Goal: Task Accomplishment & Management: Manage account settings

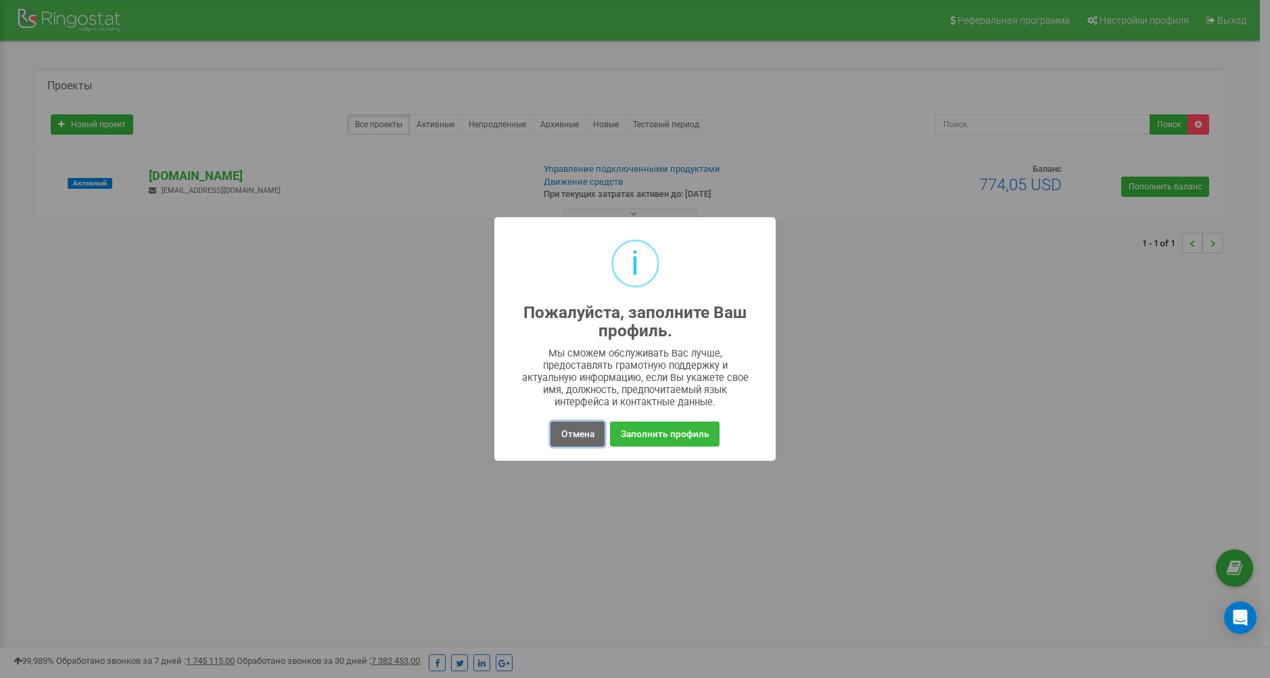
click at [564, 434] on button "Отмена" at bounding box center [577, 433] width 53 height 25
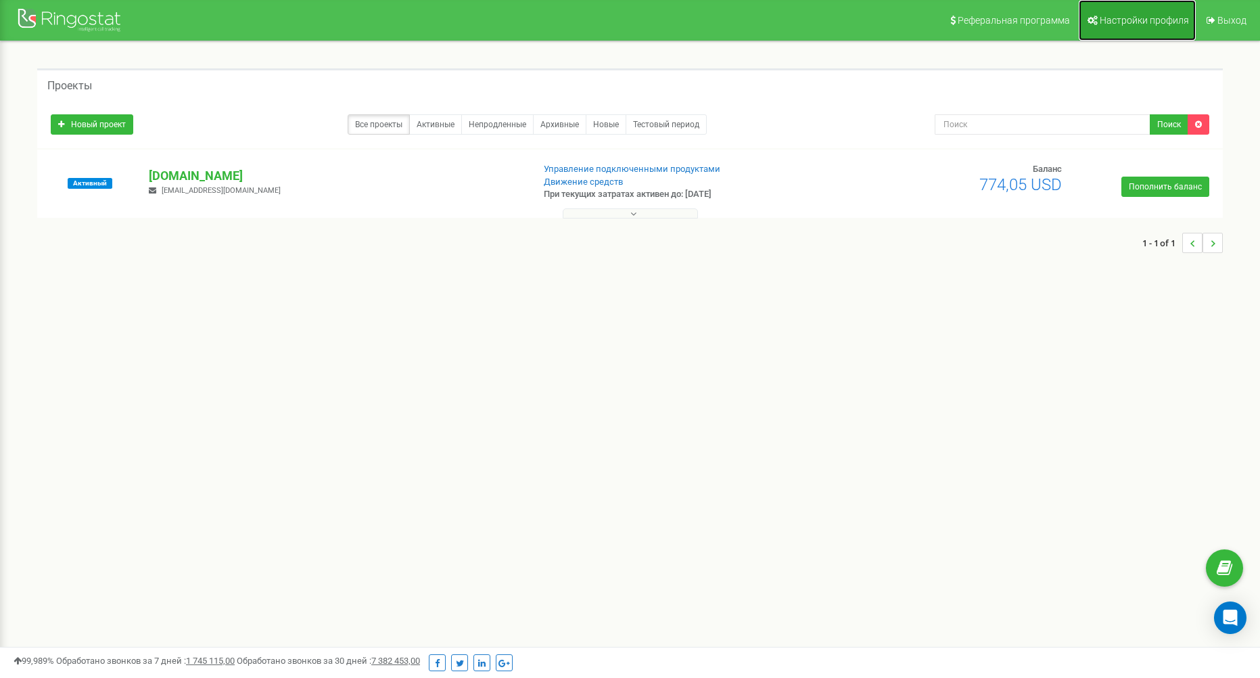
click at [1103, 20] on span "Настройки профиля" at bounding box center [1144, 20] width 89 height 11
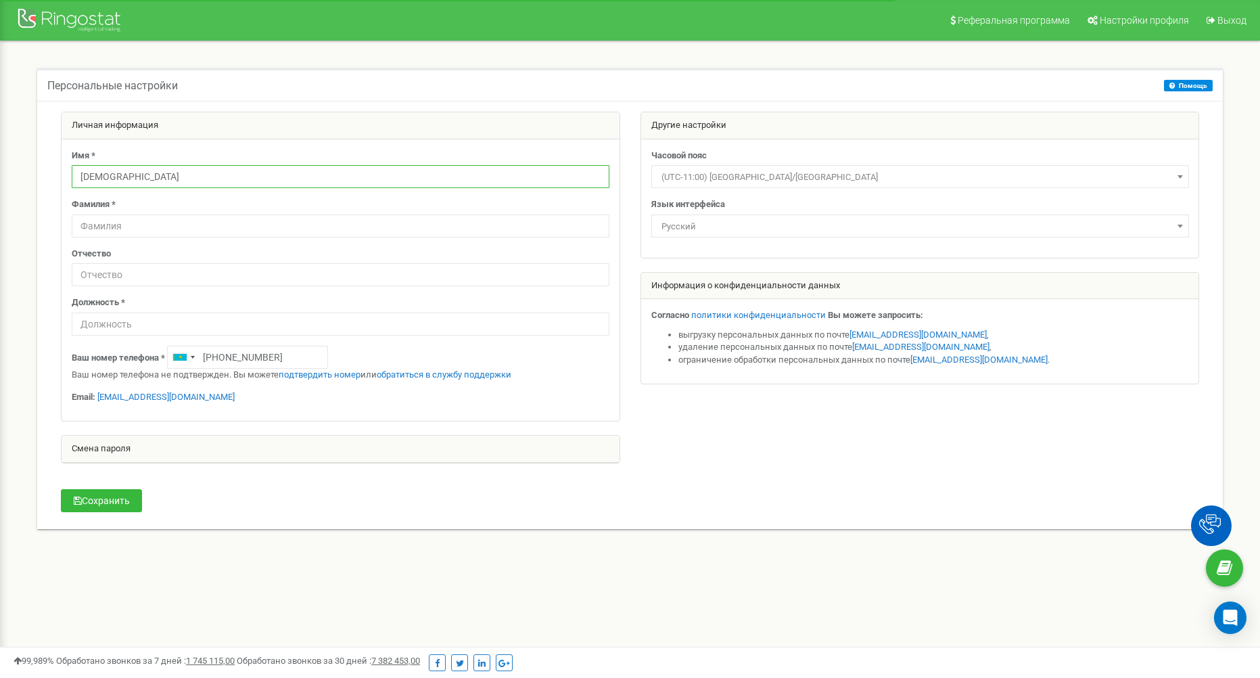
drag, startPoint x: 0, startPoint y: 0, endPoint x: 549, endPoint y: 177, distance: 577.2
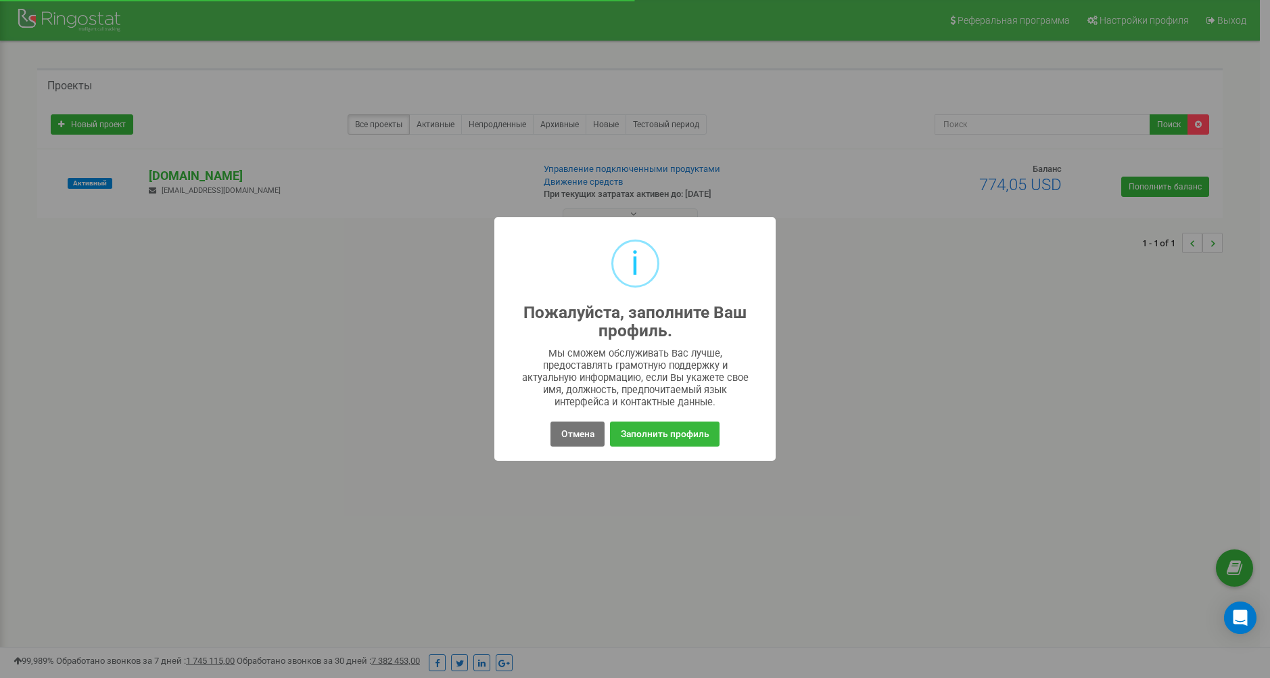
click at [433, 260] on div "i Пожалуйста, заполните Ваш профиль. × Мы сможем обслуживать Вас лучше, предост…" at bounding box center [635, 339] width 1270 height 678
click at [559, 461] on div "i Пожалуйста, заполните Ваш профиль. × Мы сможем обслуживать Вас лучше, предост…" at bounding box center [635, 339] width 1270 height 678
click at [561, 443] on button "Отмена" at bounding box center [577, 433] width 53 height 25
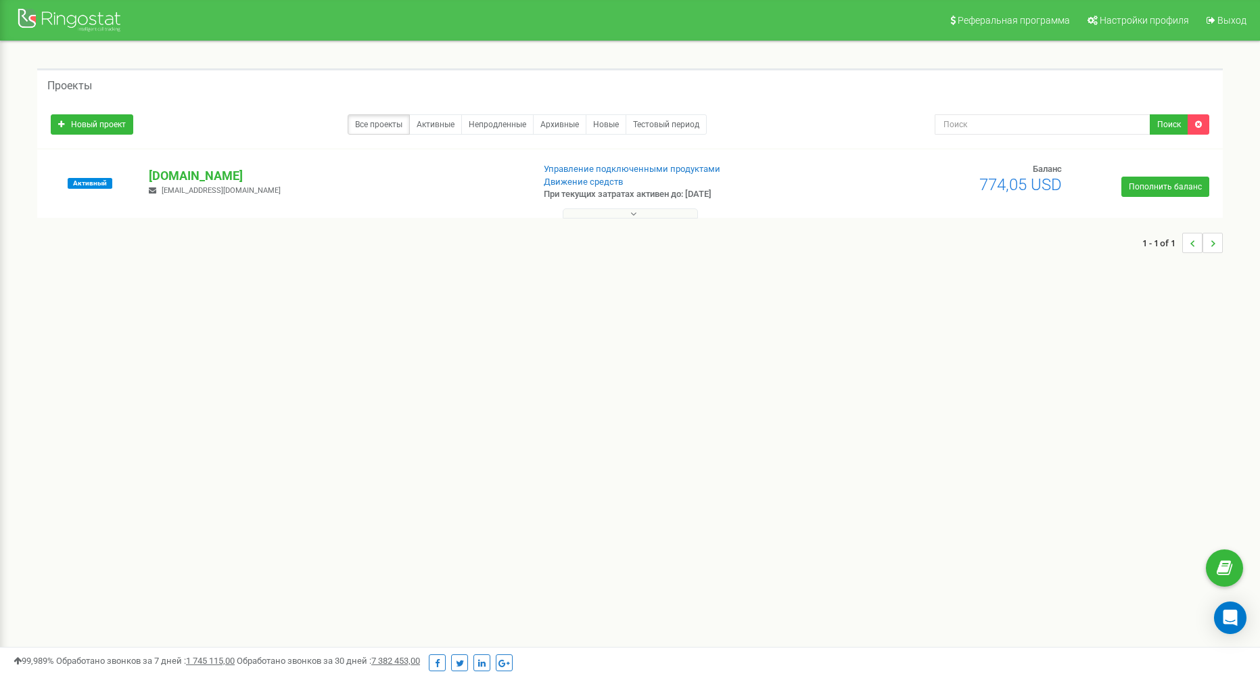
click at [614, 213] on button at bounding box center [630, 213] width 135 height 10
click at [195, 173] on p "[DOMAIN_NAME]" at bounding box center [335, 176] width 373 height 18
click at [181, 177] on p "[DOMAIN_NAME]" at bounding box center [335, 176] width 373 height 18
click at [95, 20] on div at bounding box center [71, 21] width 108 height 32
click at [168, 168] on p "clubvilla.kz" at bounding box center [335, 176] width 373 height 18
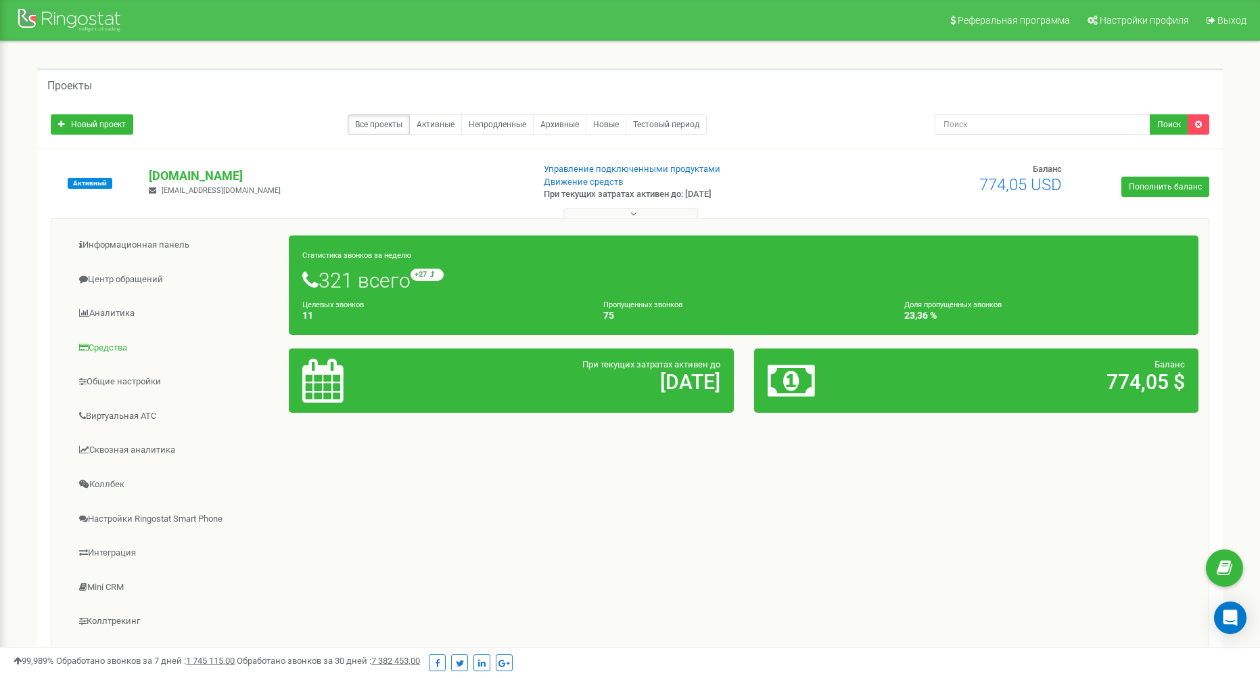
scroll to position [68, 0]
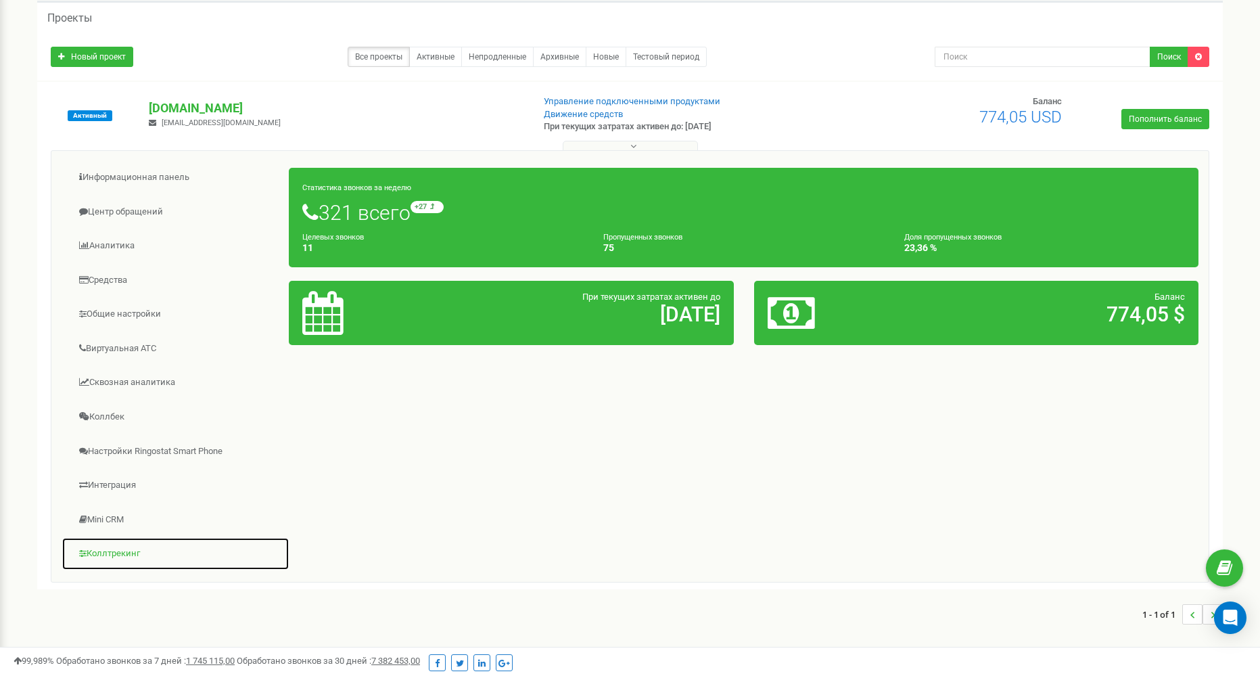
click at [136, 557] on link "Коллтрекинг" at bounding box center [176, 553] width 228 height 33
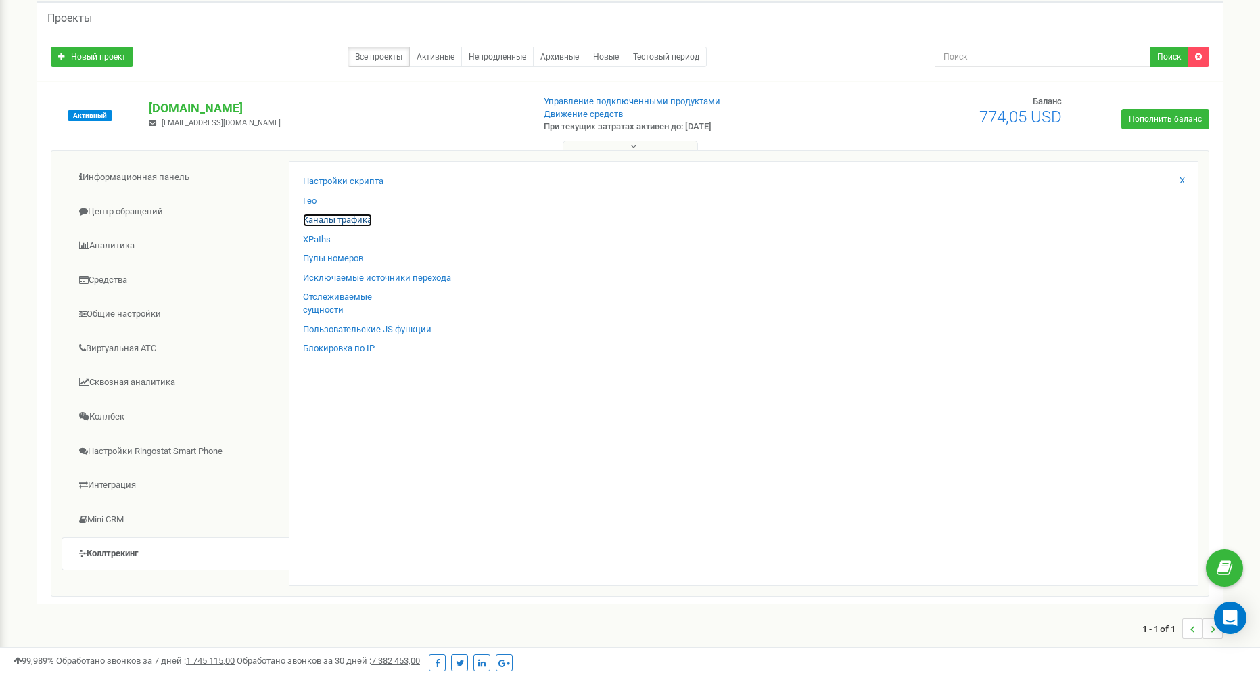
click at [347, 216] on link "Каналы трафика" at bounding box center [337, 220] width 69 height 13
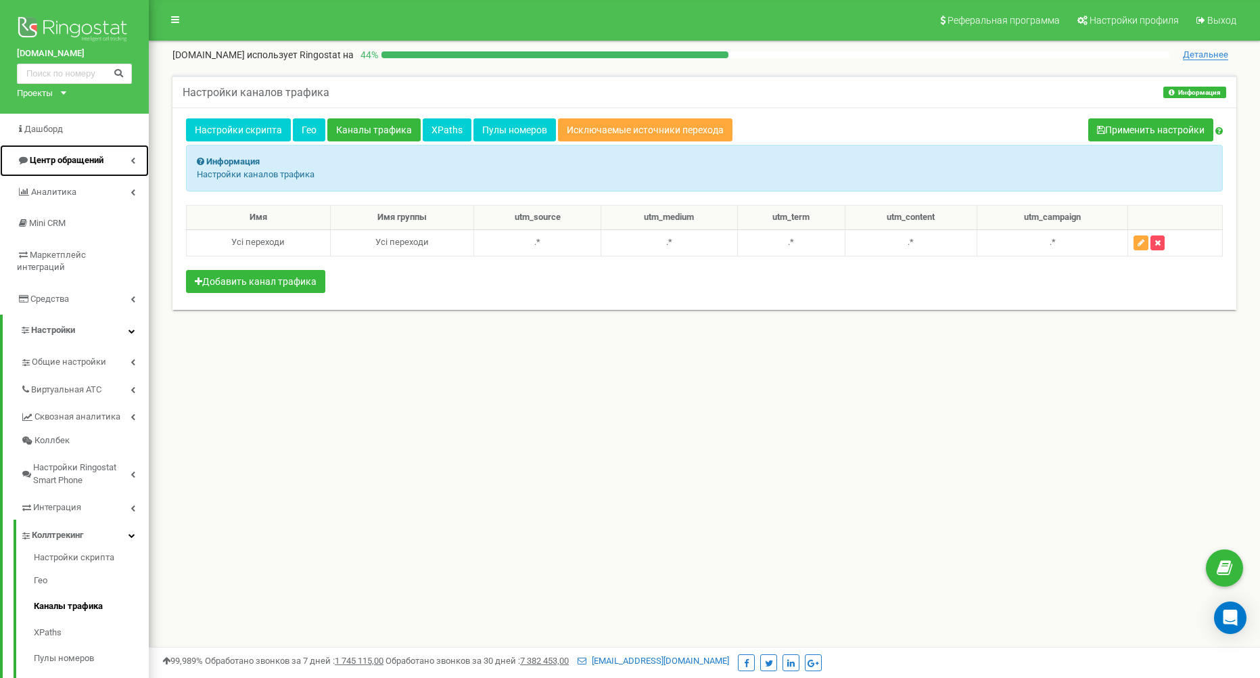
click at [70, 165] on span "Центр обращений" at bounding box center [67, 160] width 74 height 10
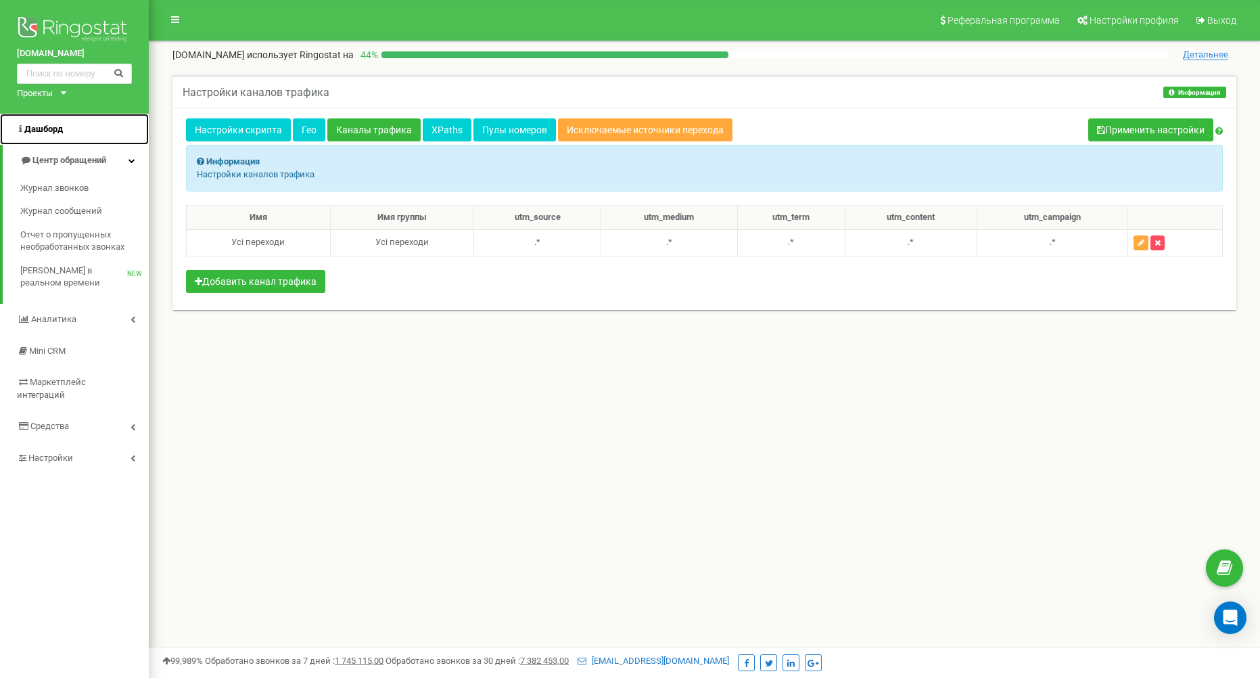
click at [64, 140] on link "Дашборд" at bounding box center [74, 130] width 149 height 32
click at [68, 93] on div "clubvilla.kz Проекты clubvilla.kz" at bounding box center [74, 57] width 149 height 114
click at [65, 93] on icon at bounding box center [63, 92] width 5 height 3
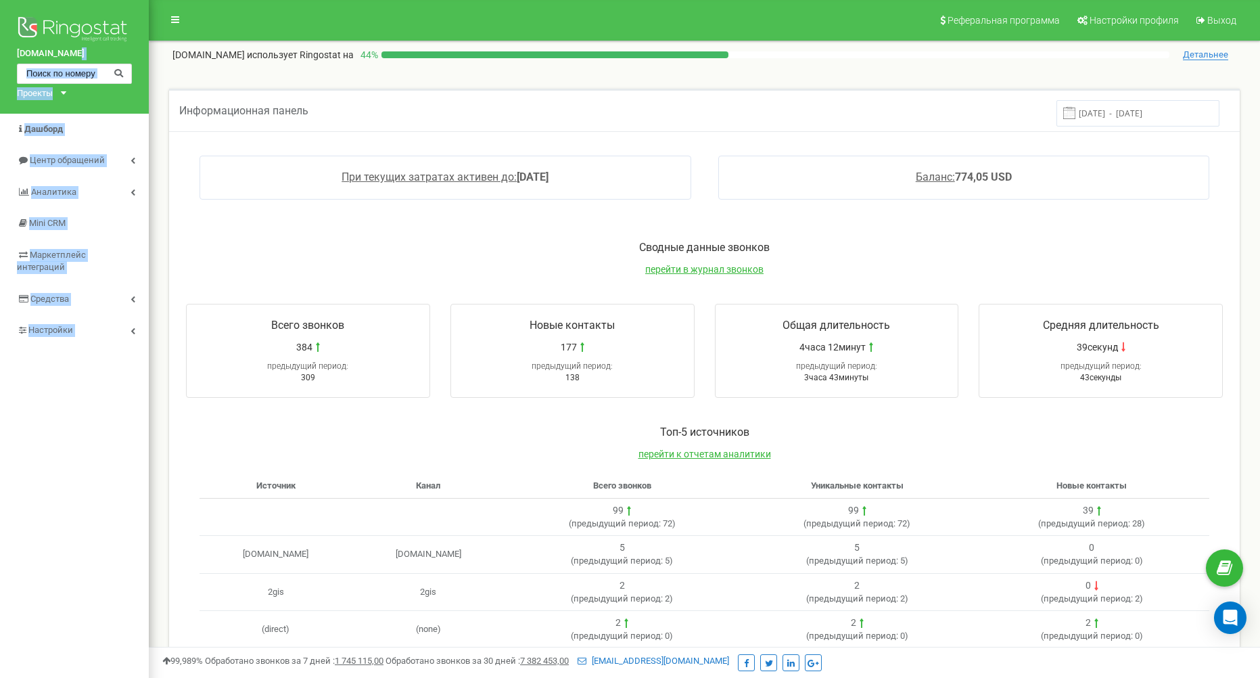
click at [150, 131] on div "Реферальная программа Настройки профиля Выход clubvilla.kz использует Ringostat…" at bounding box center [704, 406] width 1111 height 812
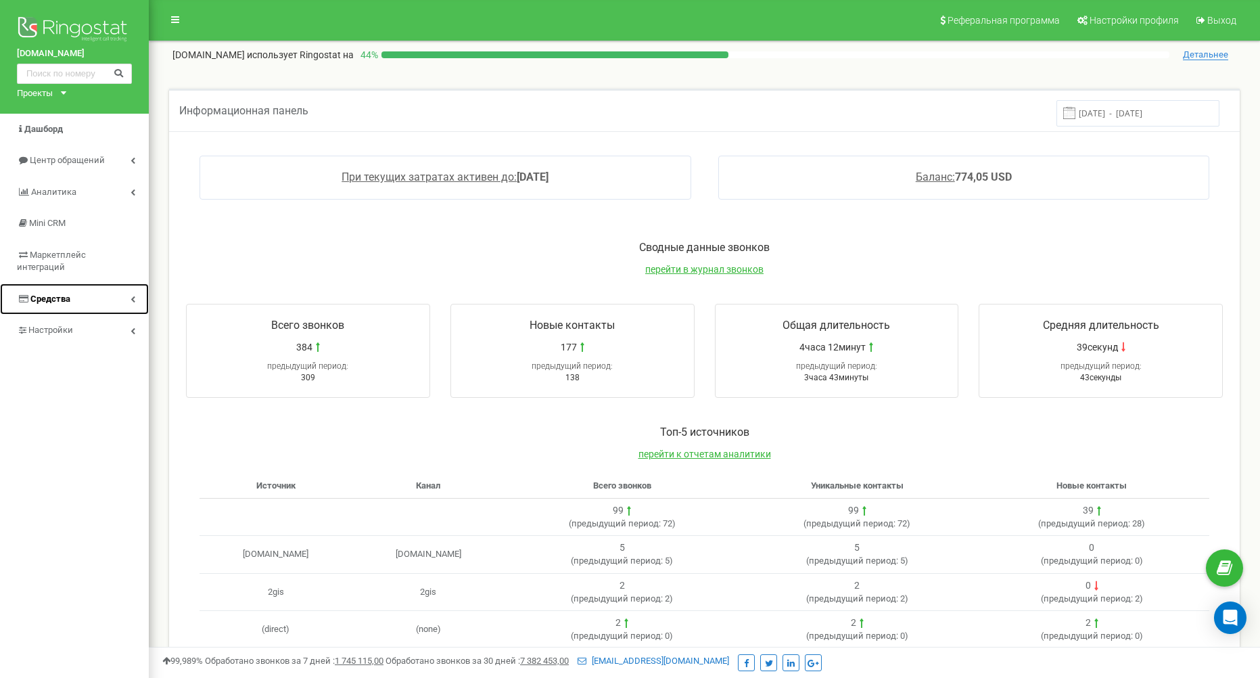
click at [103, 292] on link "Средства" at bounding box center [74, 299] width 149 height 32
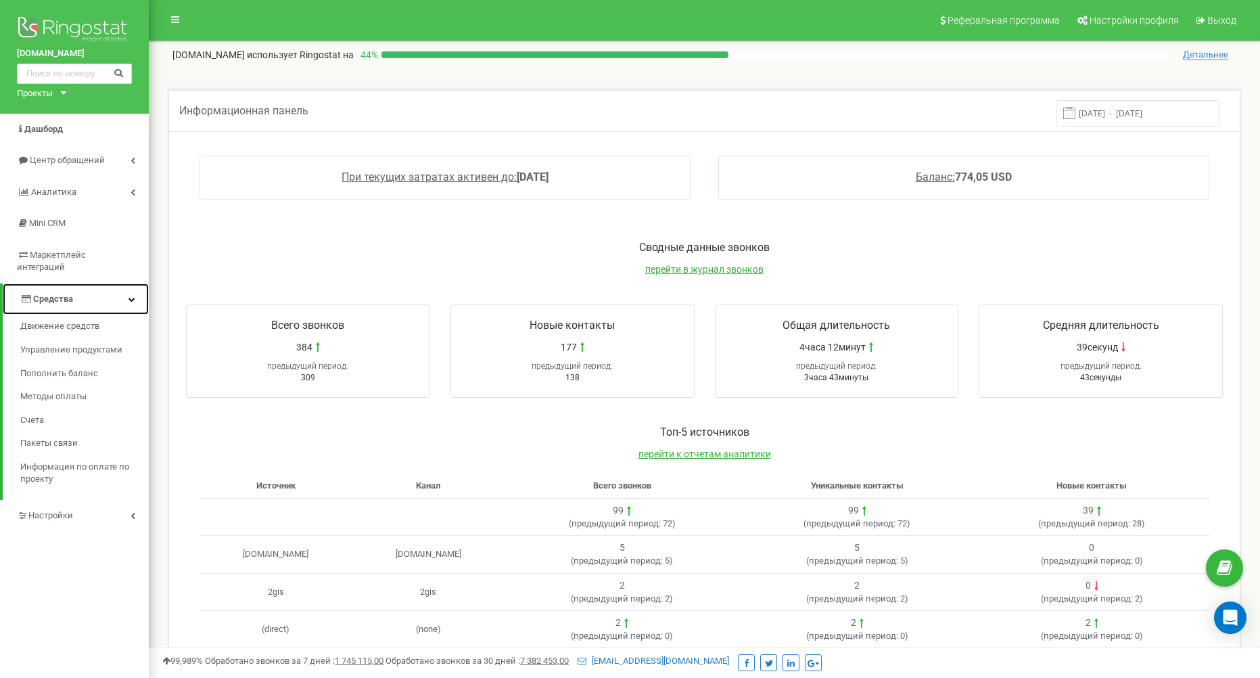
click at [102, 300] on link "Средства" at bounding box center [76, 299] width 146 height 32
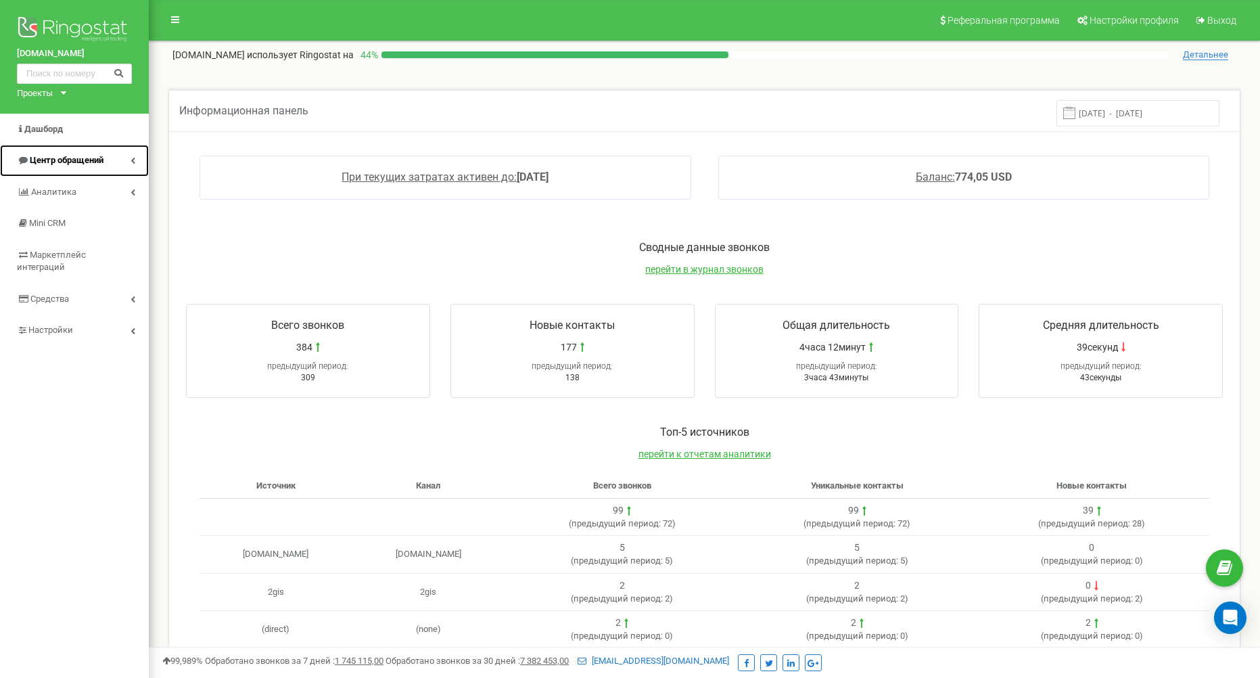
click at [88, 161] on span "Центр обращений" at bounding box center [67, 160] width 74 height 10
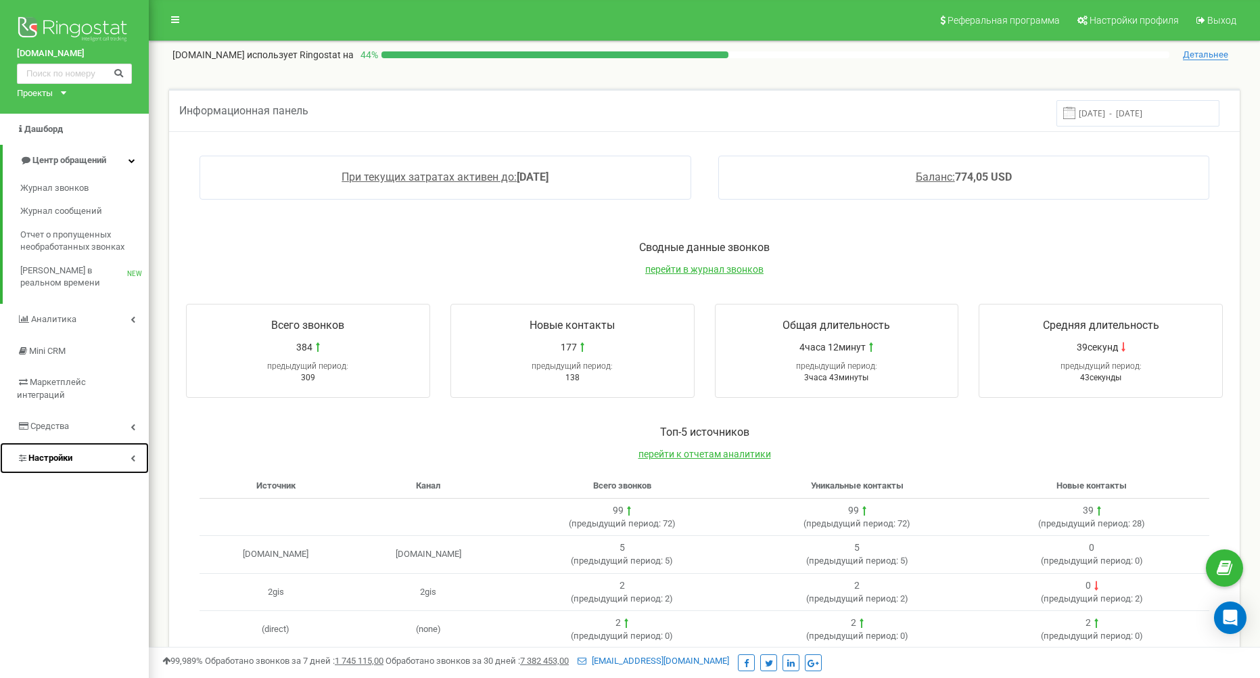
click at [94, 454] on link "Настройки" at bounding box center [74, 458] width 149 height 32
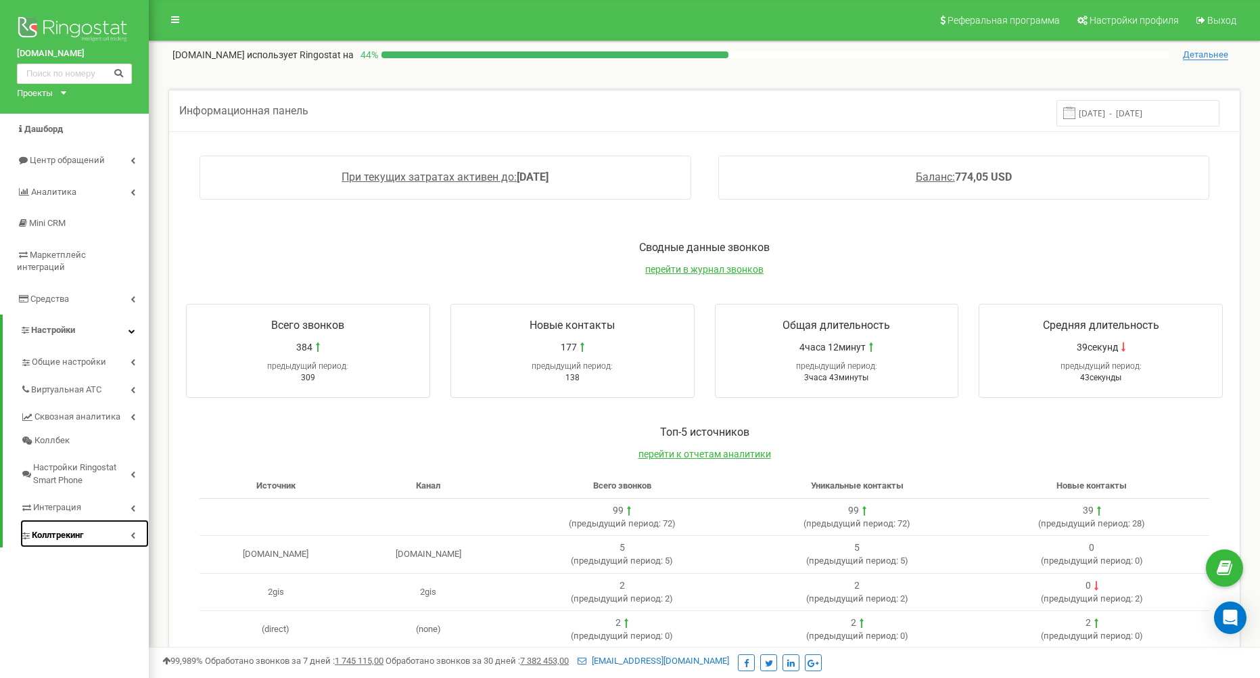
click at [78, 532] on span "Коллтрекинг" at bounding box center [57, 535] width 51 height 13
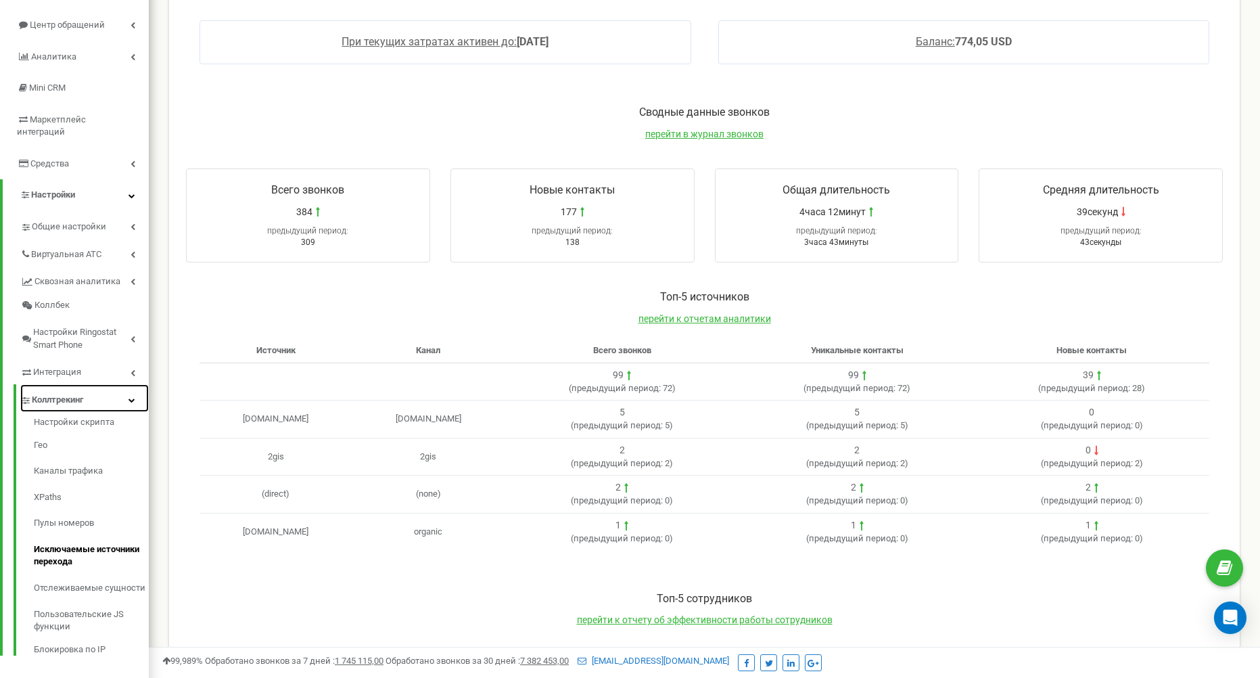
scroll to position [203, 0]
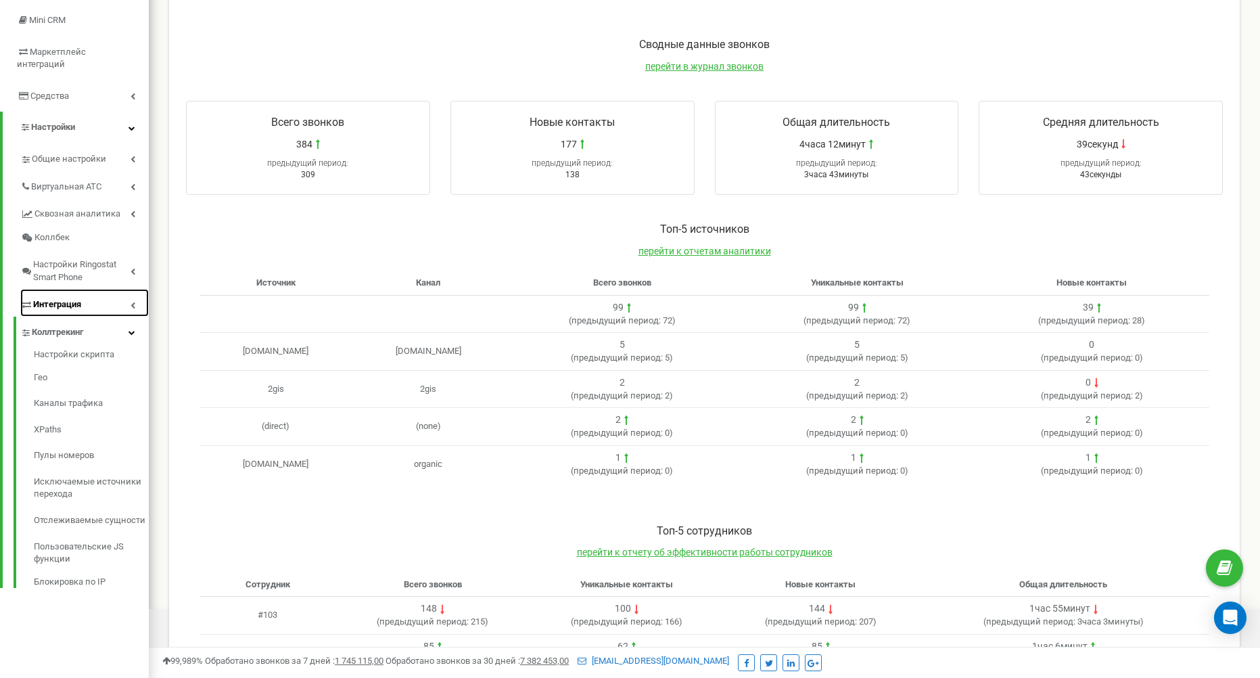
click at [79, 313] on link "Интеграция" at bounding box center [84, 303] width 129 height 28
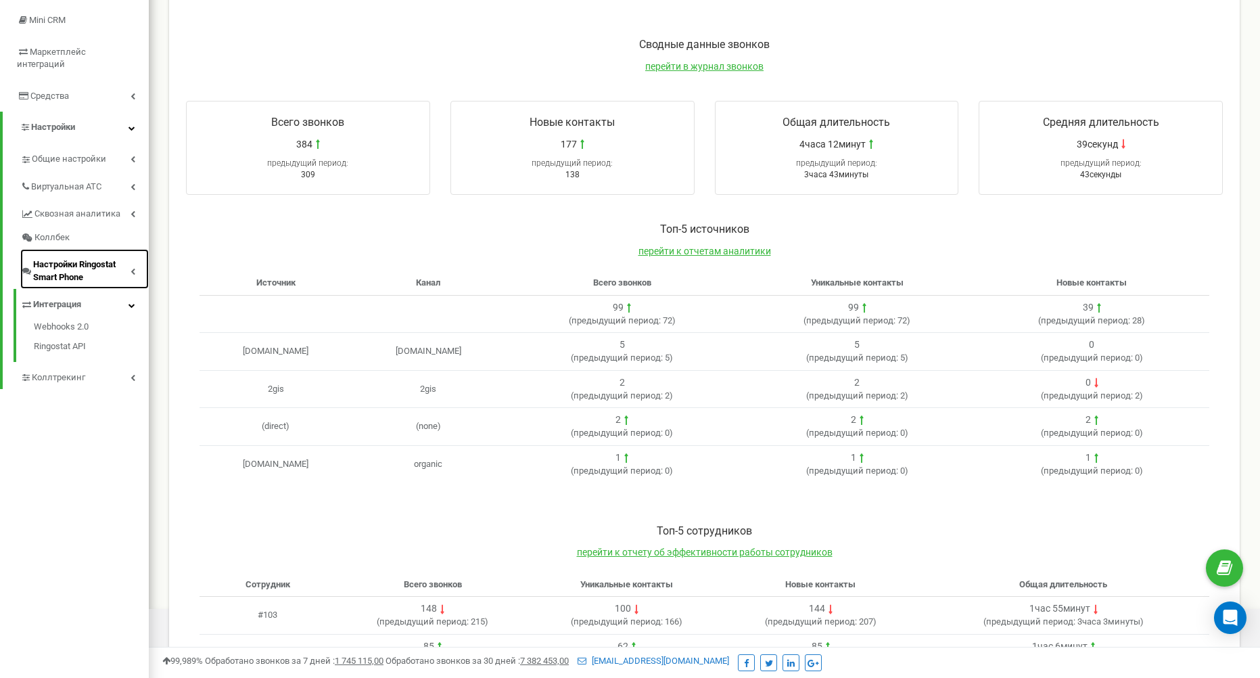
click at [74, 271] on span "Настройки Ringostat Smart Phone" at bounding box center [81, 270] width 97 height 25
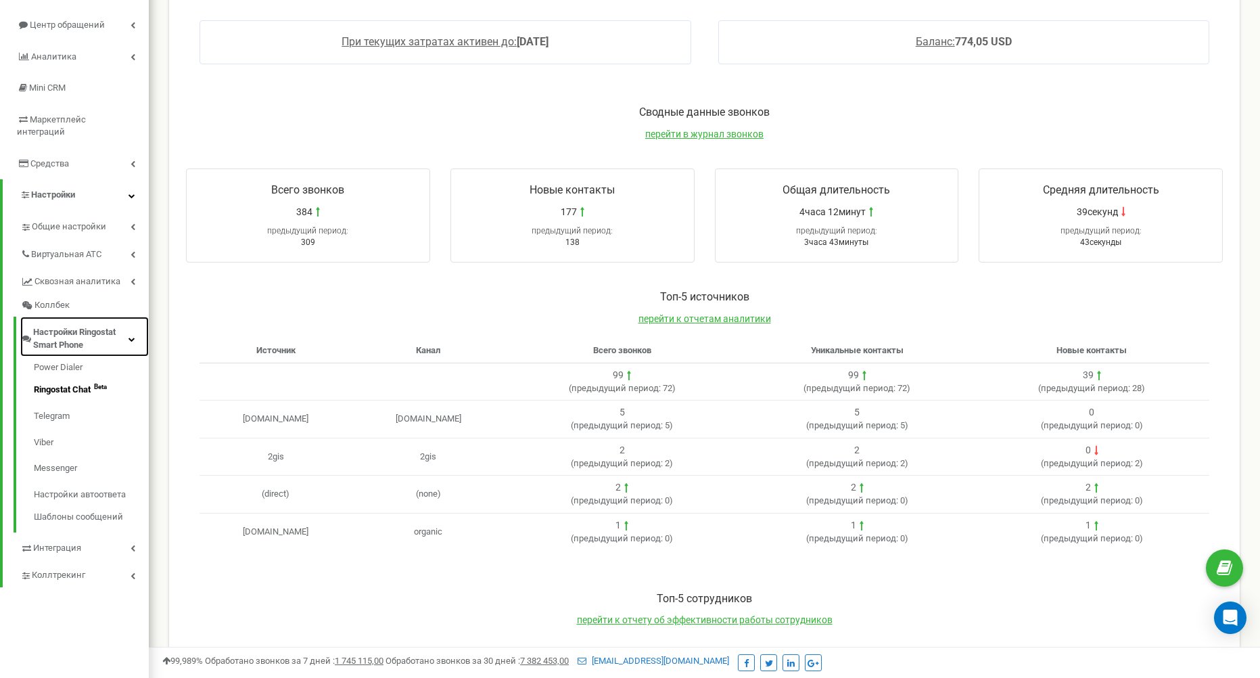
scroll to position [68, 0]
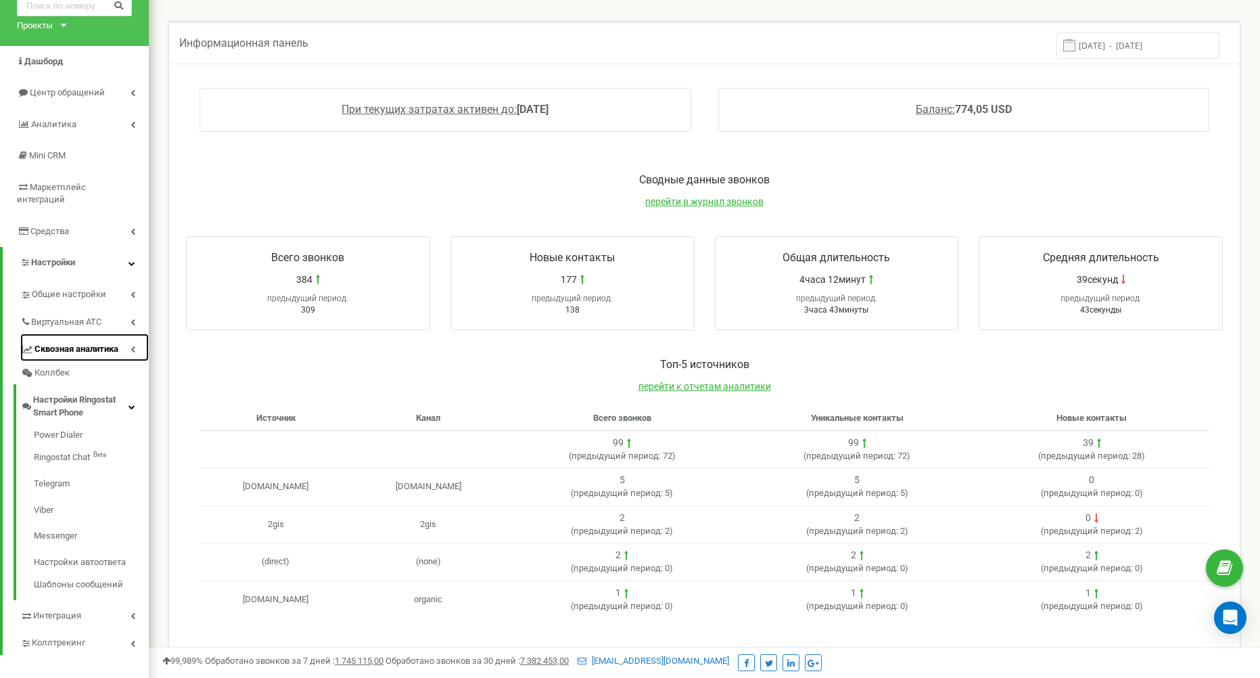
click at [61, 353] on span "Сквозная аналитика" at bounding box center [77, 349] width 84 height 13
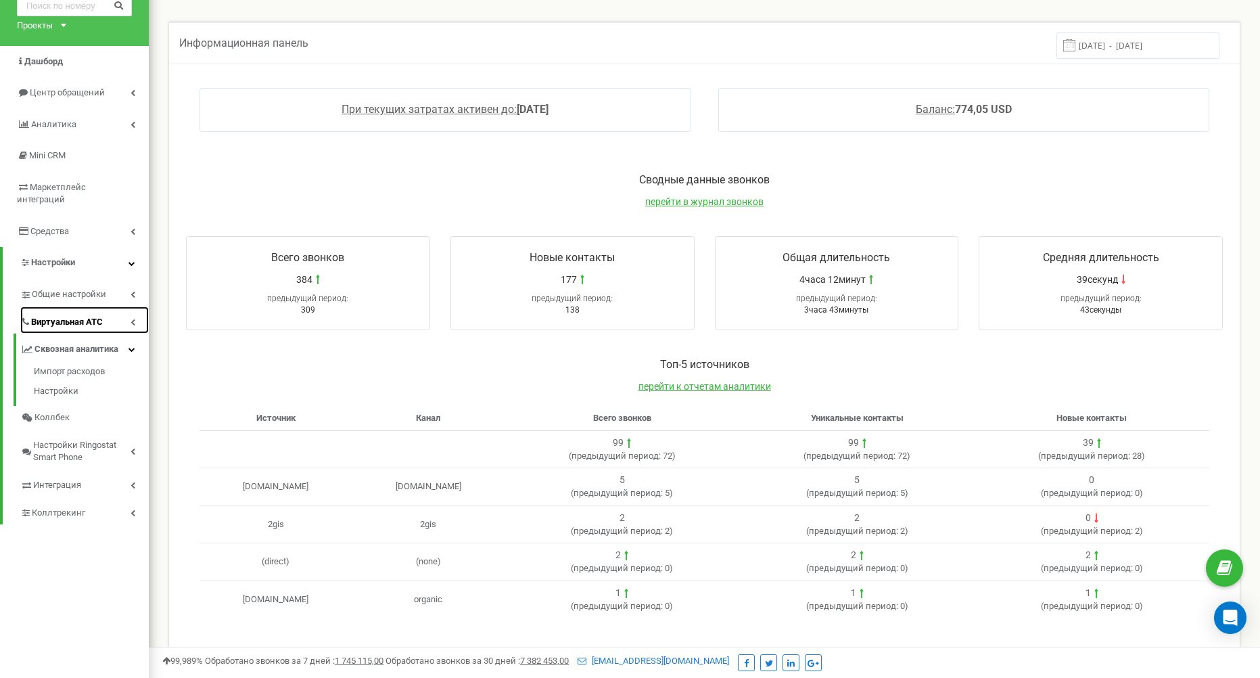
click at [63, 326] on span "Виртуальная АТС" at bounding box center [67, 322] width 72 height 13
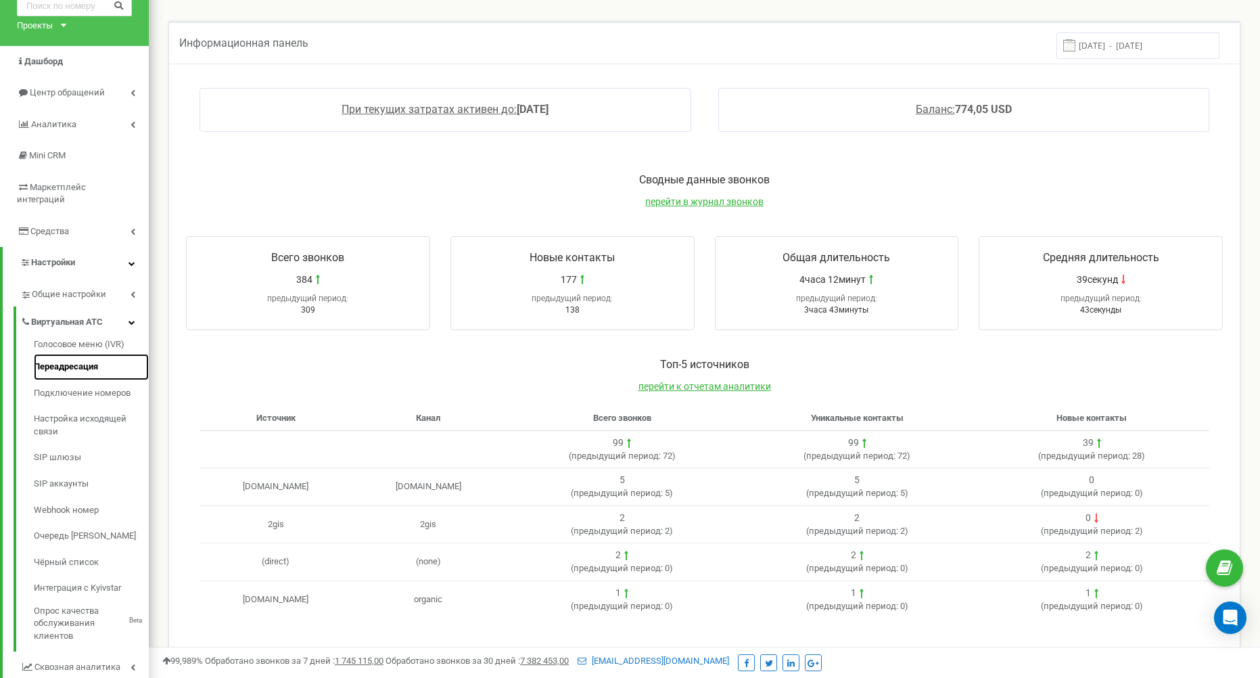
click at [73, 365] on link "Переадресация" at bounding box center [91, 367] width 115 height 26
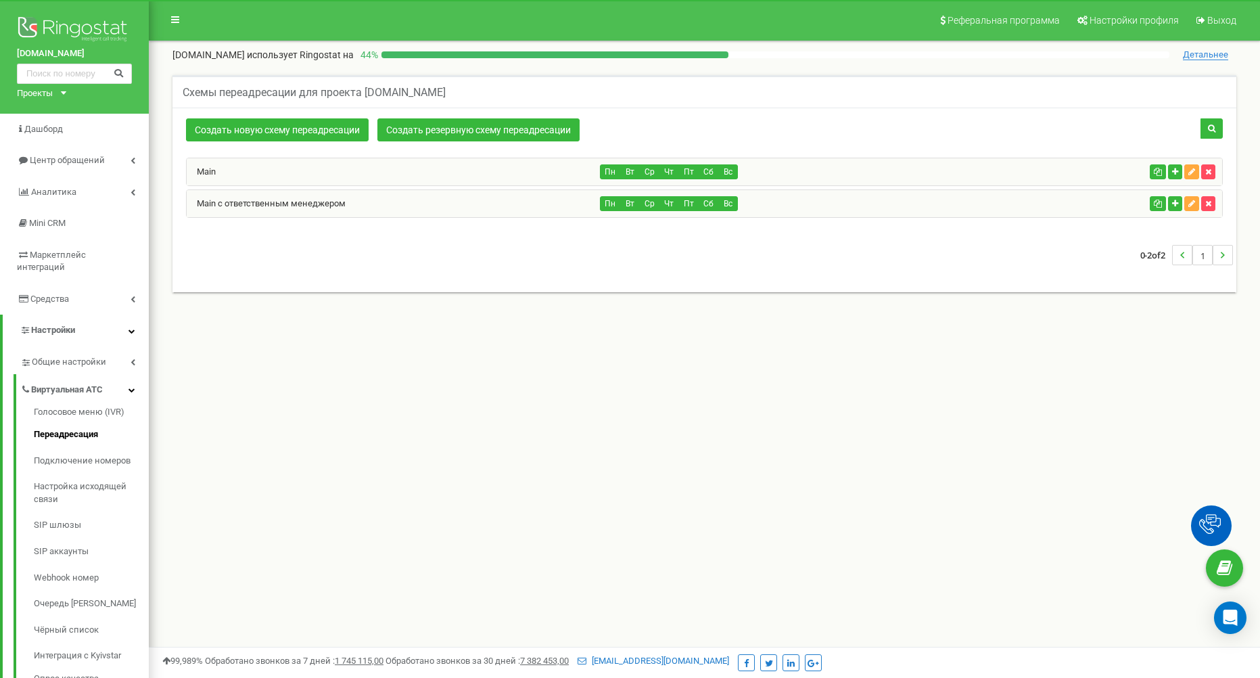
click at [304, 181] on div "Main" at bounding box center [394, 171] width 414 height 27
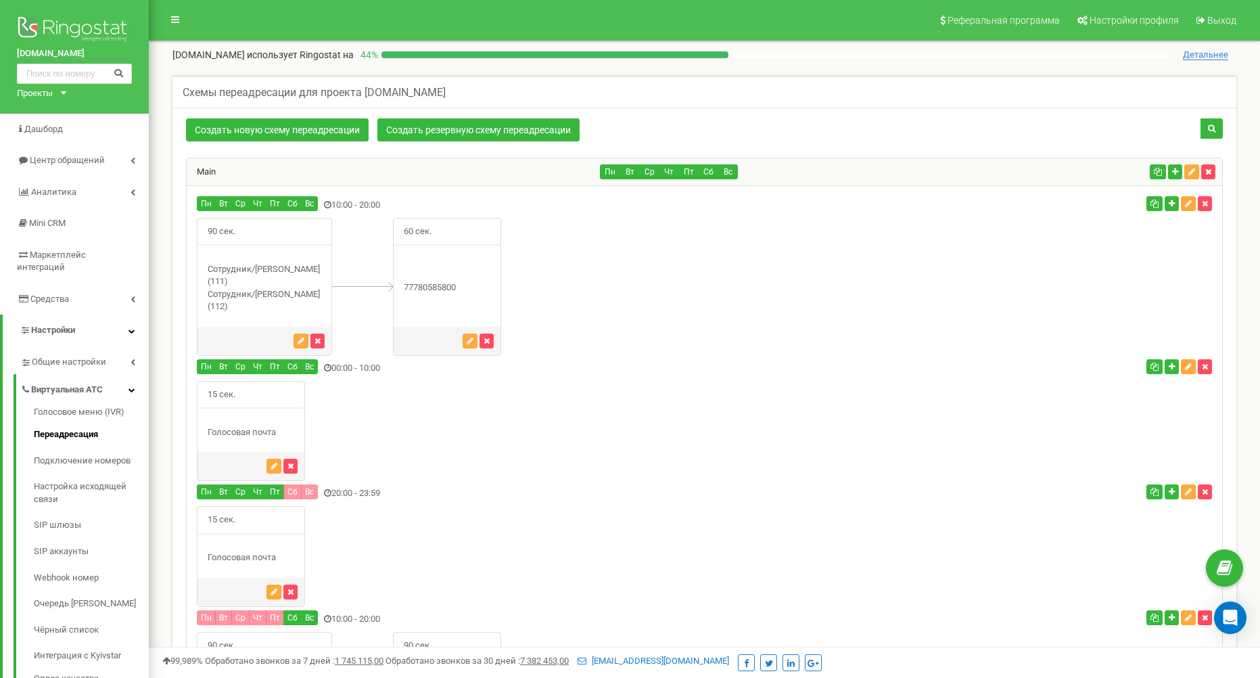
click at [274, 283] on div "Сотрудник/[PERSON_NAME] (111)" at bounding box center [265, 288] width 134 height 50
click at [293, 330] on div at bounding box center [265, 341] width 134 height 28
click at [297, 336] on button "button" at bounding box center [301, 341] width 15 height 15
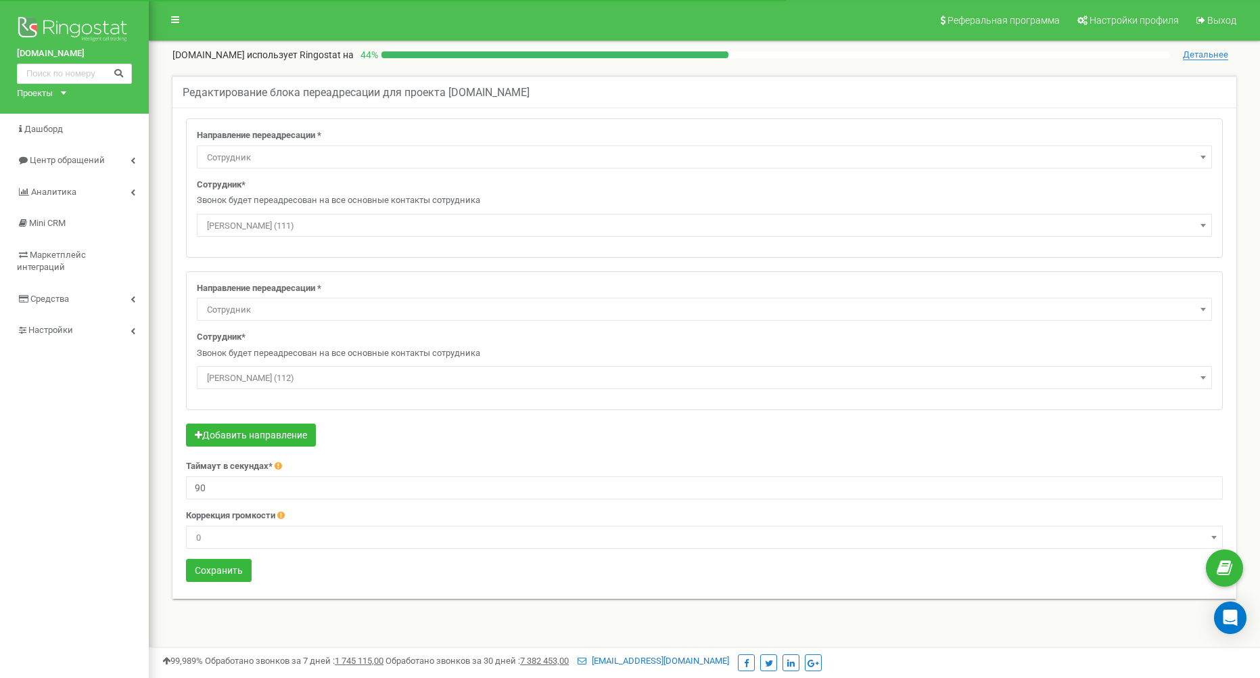
select select "Employee"
select select "427246"
select select "Employee"
select select "427256"
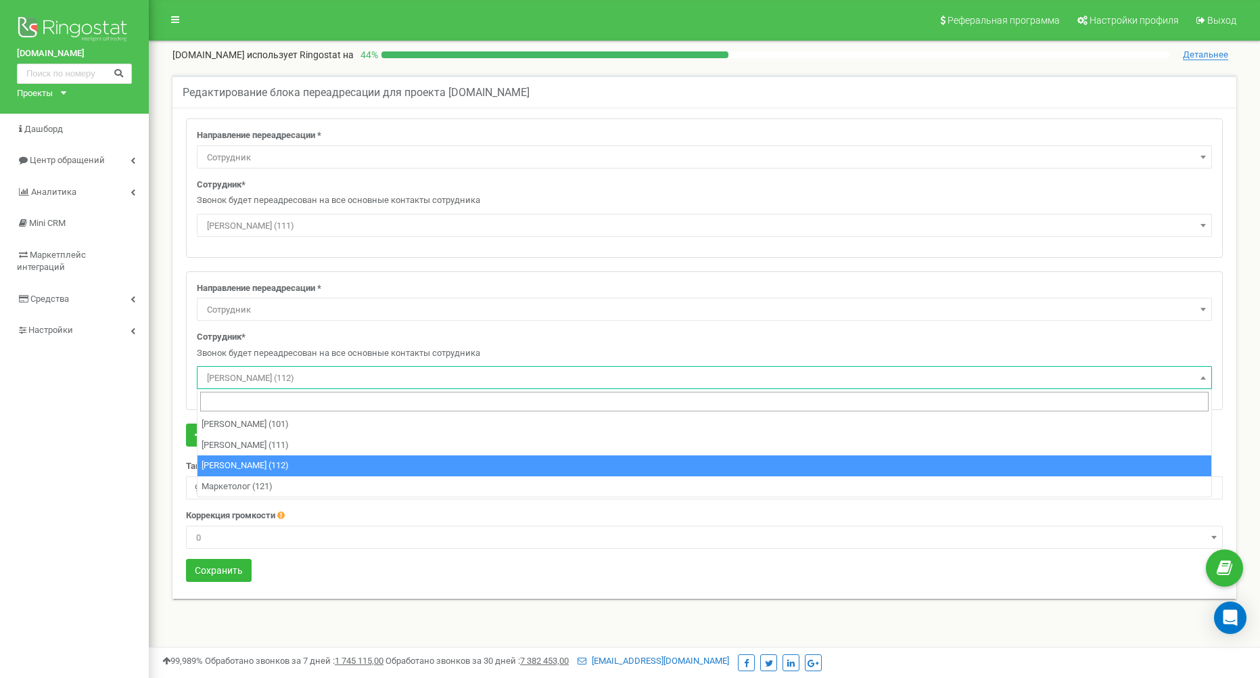
click at [315, 369] on span "Фрунзе Екатерина (112)" at bounding box center [705, 378] width 1006 height 19
click at [314, 371] on span "Фрунзе Екатерина (112)" at bounding box center [705, 378] width 1006 height 19
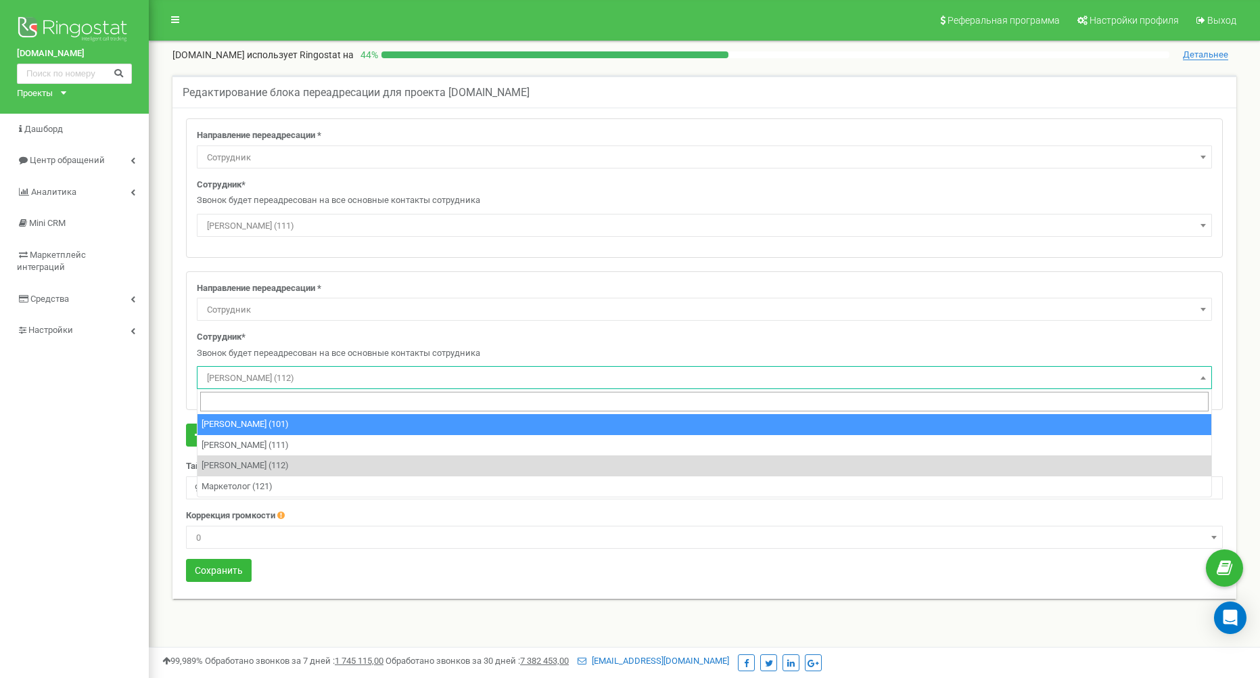
click at [302, 375] on span "Фрунзе Екатерина (112)" at bounding box center [705, 378] width 1006 height 19
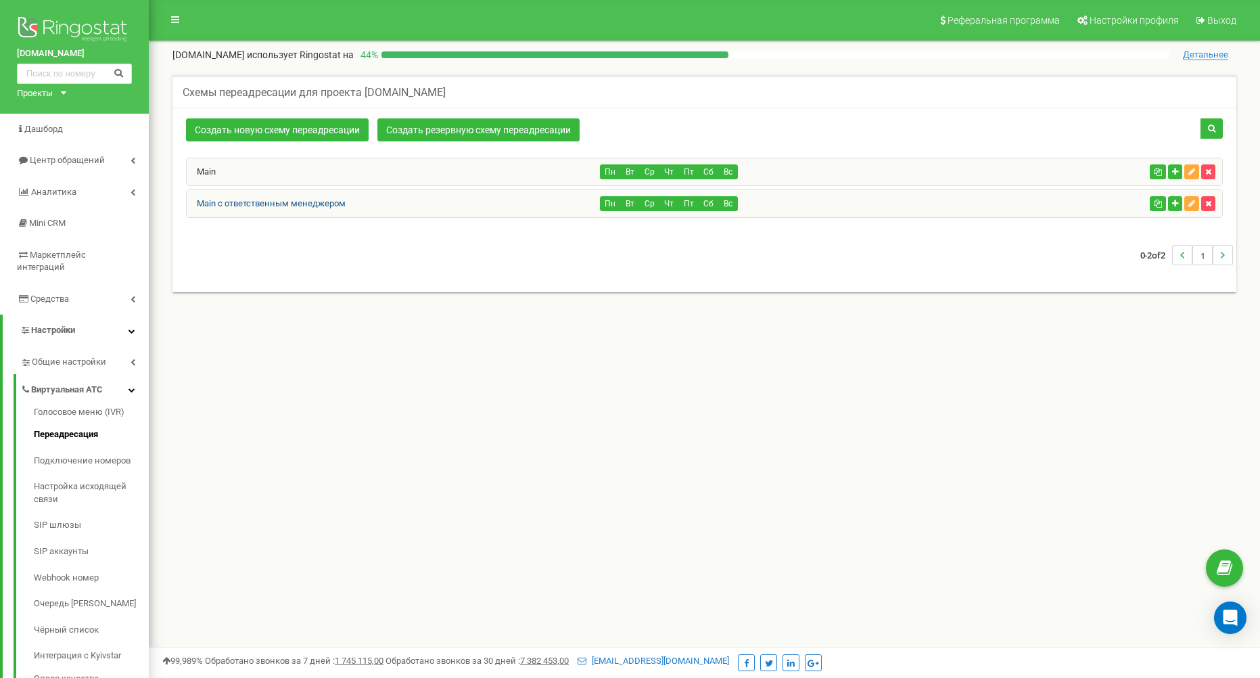
click at [319, 202] on link "Main с ответственным менеджером" at bounding box center [266, 203] width 159 height 10
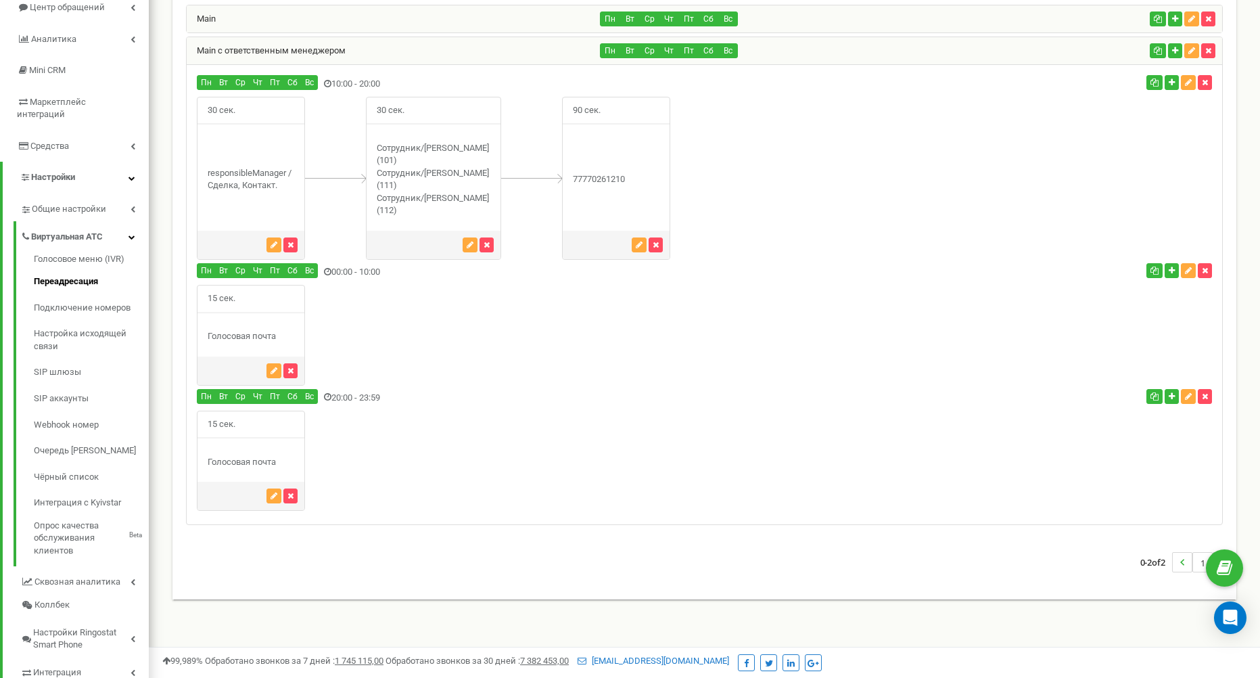
scroll to position [85, 0]
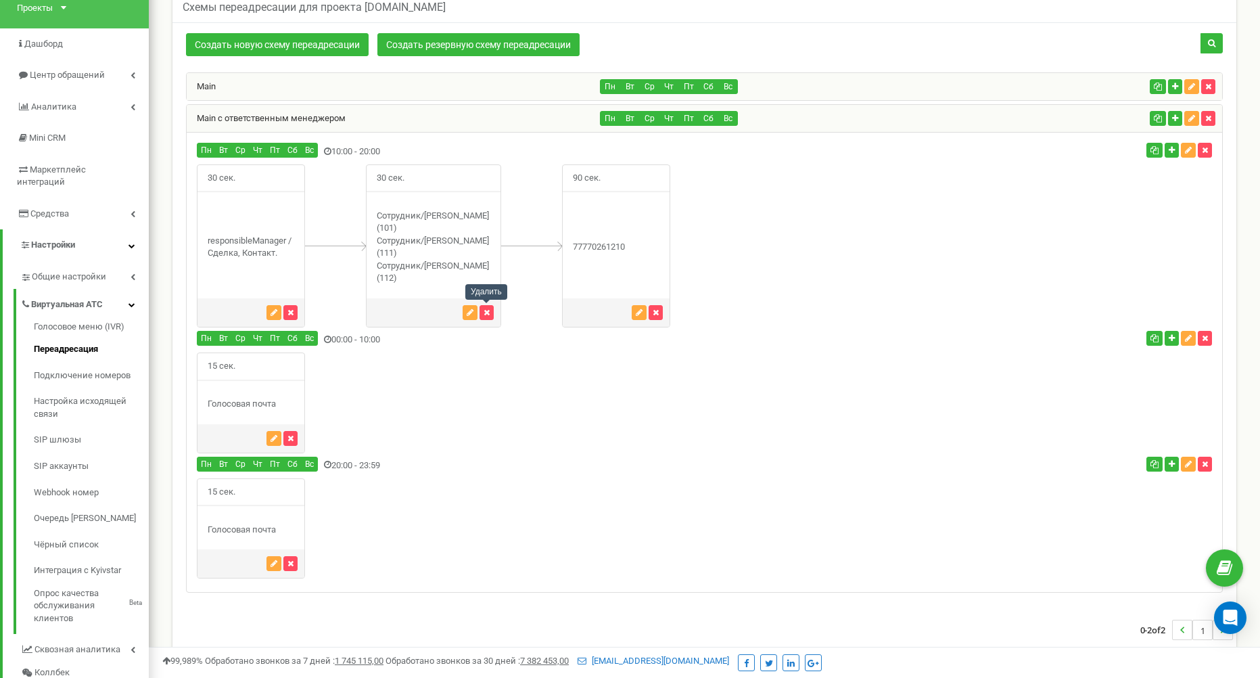
click at [408, 265] on div "Сотрудник/[PERSON_NAME] (101)" at bounding box center [434, 247] width 134 height 75
drag, startPoint x: 439, startPoint y: 267, endPoint x: 395, endPoint y: 259, distance: 44.7
click at [395, 259] on div "Сотрудник/[PERSON_NAME] (101)" at bounding box center [434, 247] width 134 height 75
click at [541, 366] on div "15 сек." at bounding box center [705, 402] width 1036 height 101
click at [532, 321] on div at bounding box center [531, 245] width 61 height 163
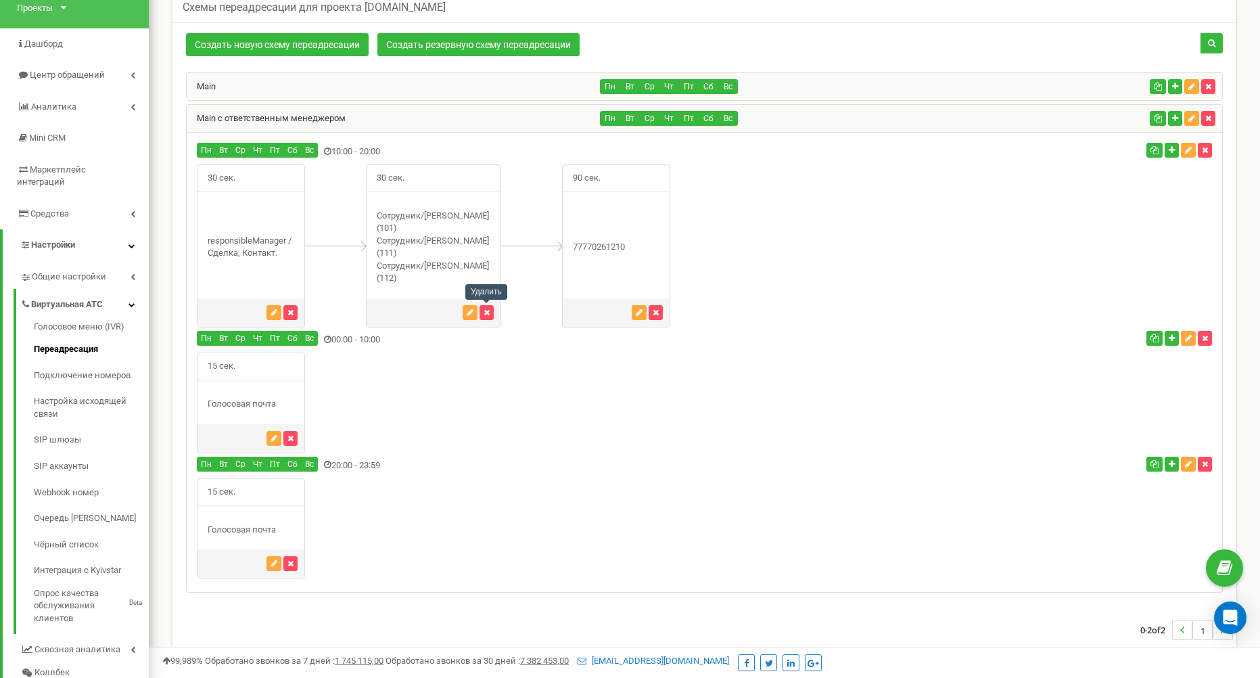
click at [593, 244] on div "77770261210" at bounding box center [616, 247] width 107 height 13
click at [632, 306] on button "button" at bounding box center [639, 312] width 15 height 15
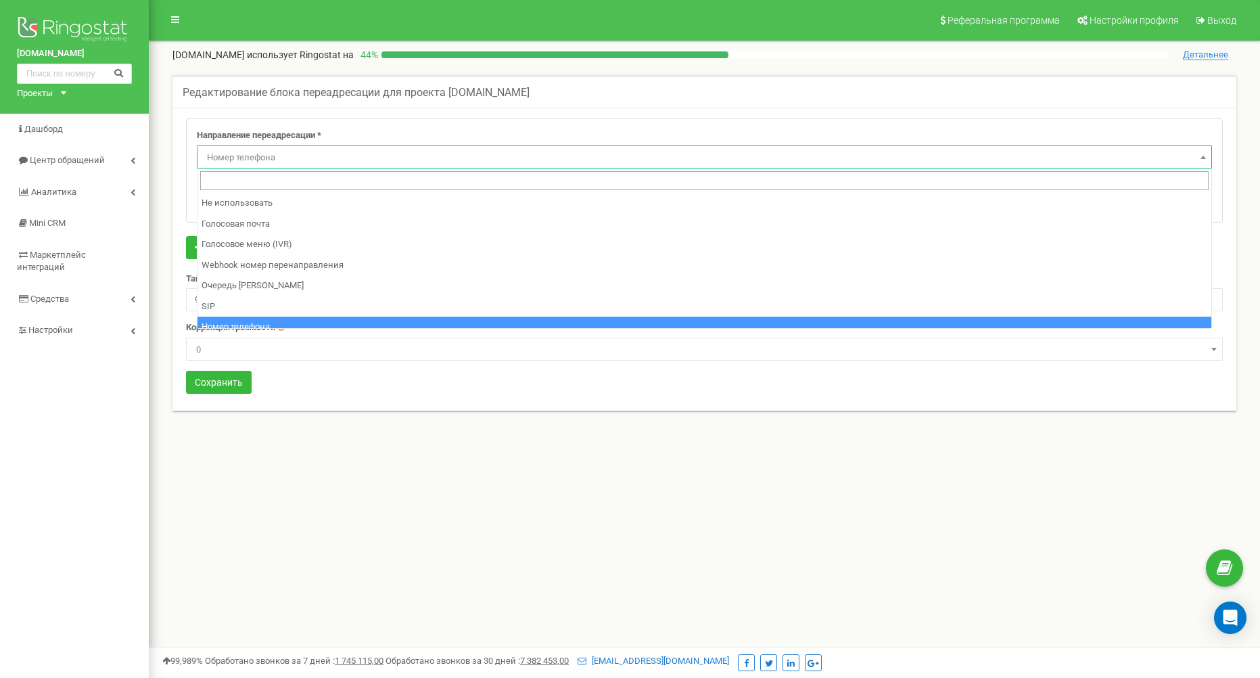
click at [258, 163] on span "Номер телефона" at bounding box center [705, 157] width 1006 height 19
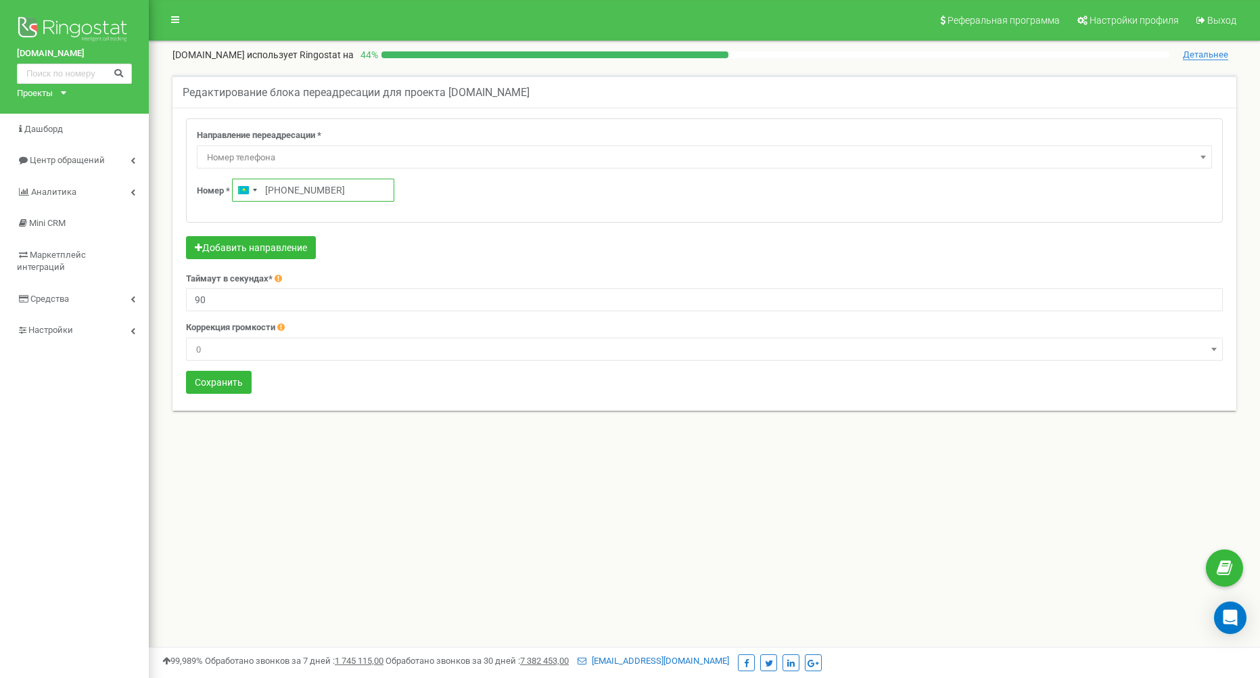
click at [317, 198] on input "+77770261210" at bounding box center [313, 190] width 162 height 23
click at [257, 193] on div "Kazakhstan +7" at bounding box center [247, 190] width 28 height 22
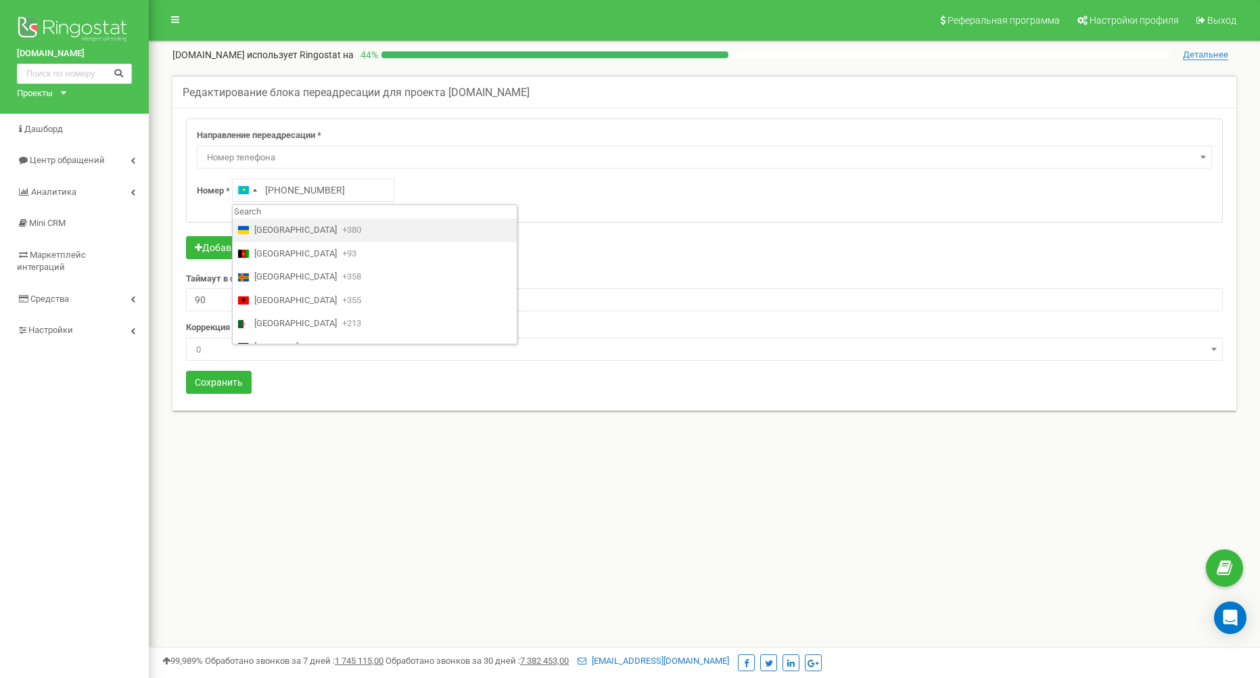
click at [451, 194] on div "Номер * Kazakhstan +7 +77770261210" at bounding box center [704, 190] width 1015 height 23
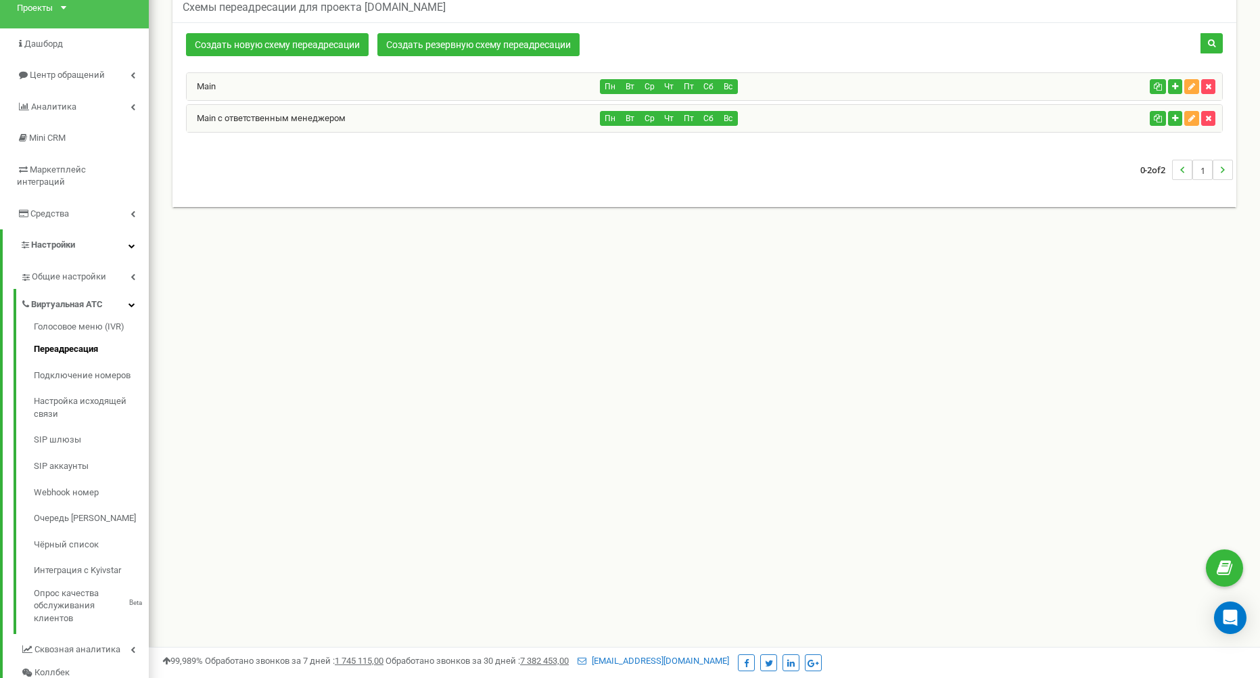
click at [490, 122] on div "Main с ответственным менеджером" at bounding box center [394, 118] width 414 height 27
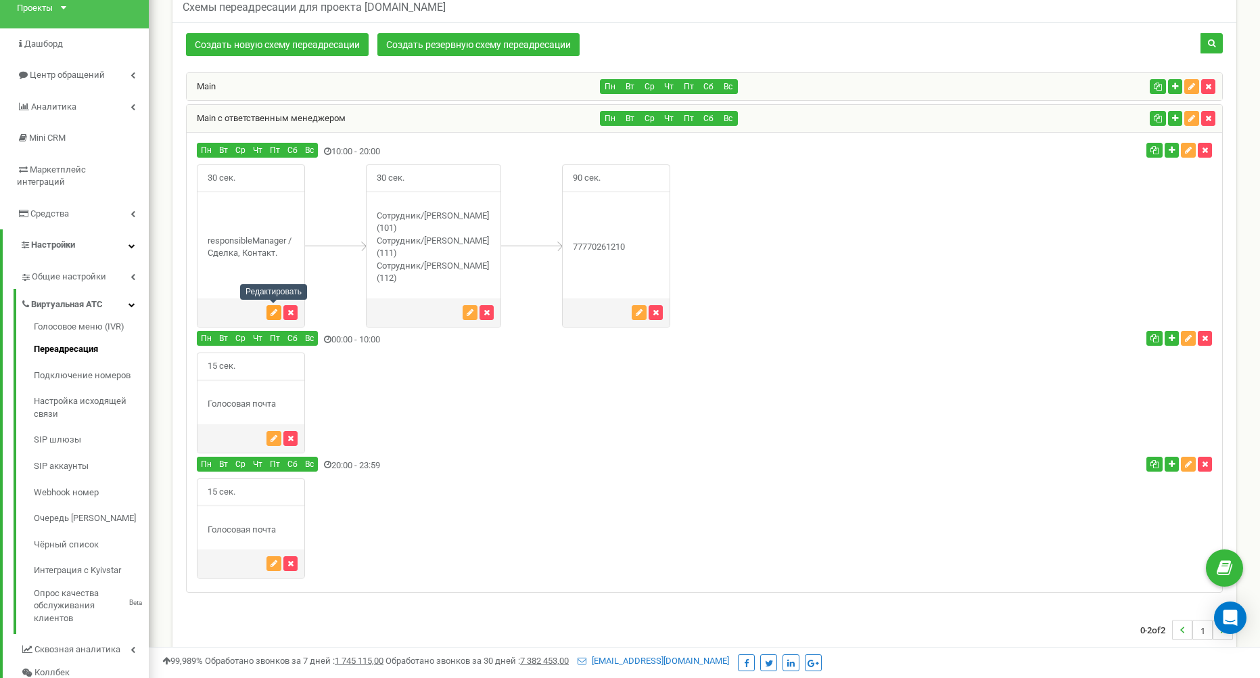
click at [272, 312] on icon "button" at bounding box center [274, 312] width 7 height 8
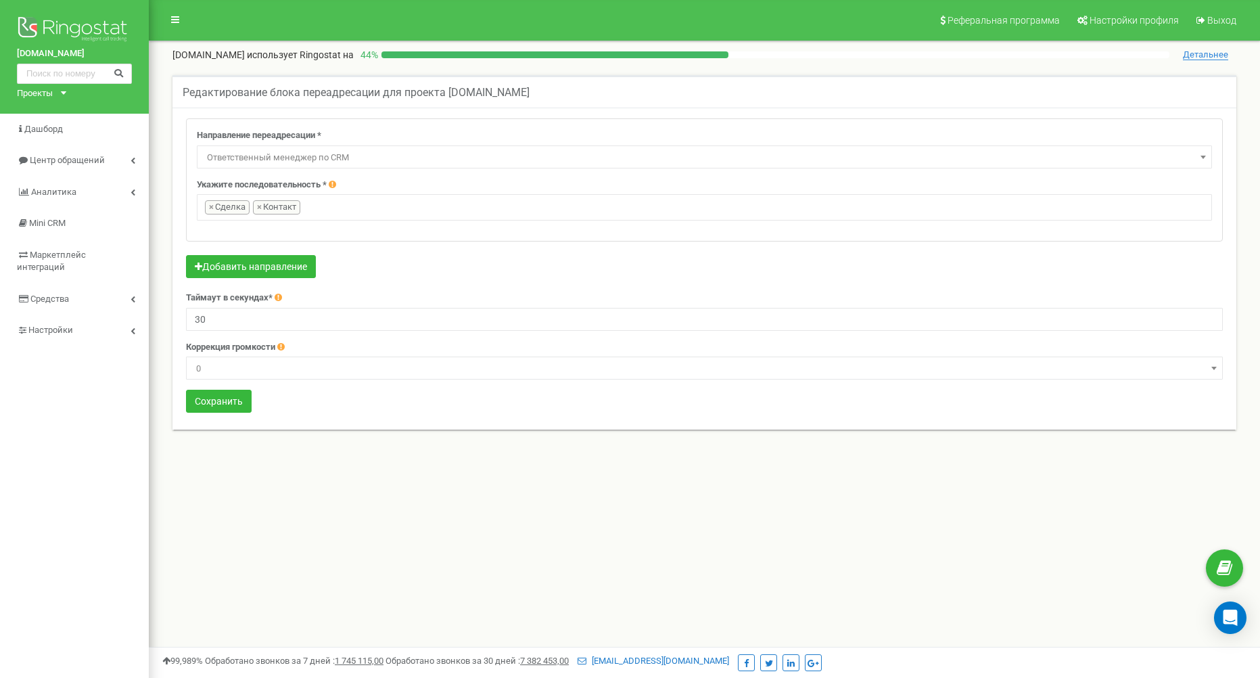
select select "directionsOfResponsibleSalesRep"
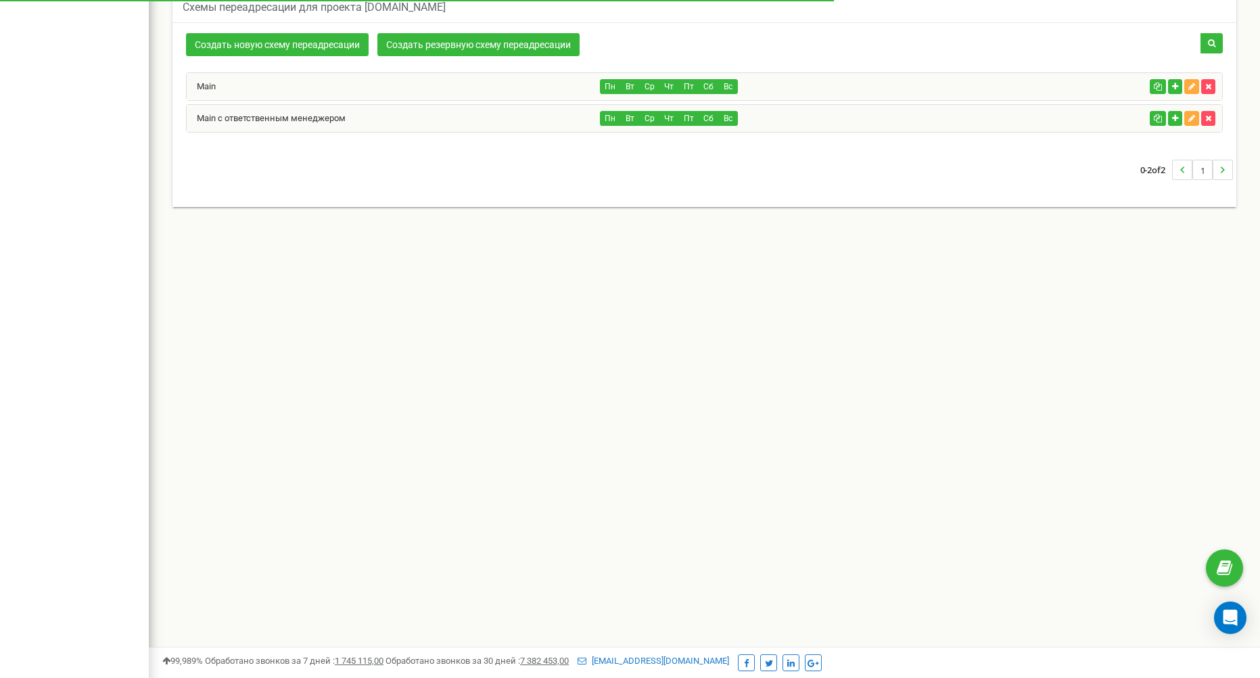
scroll to position [18, 0]
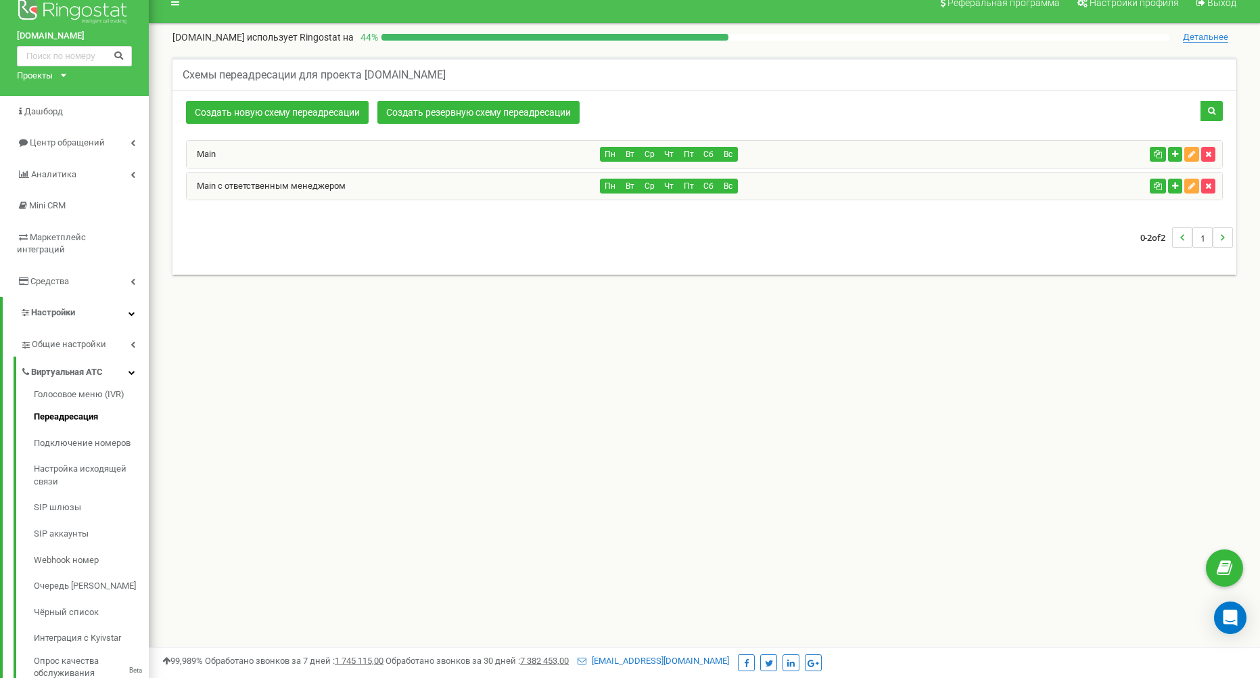
click at [377, 186] on div "Main с ответственным менеджером" at bounding box center [394, 186] width 414 height 27
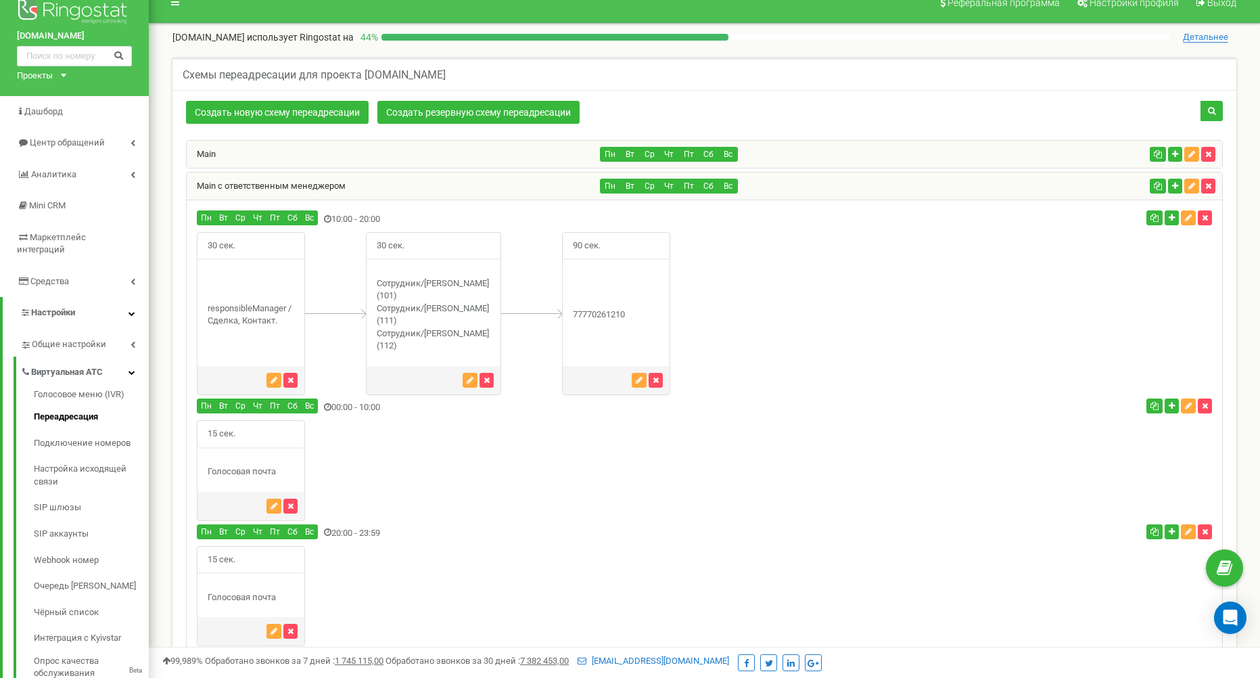
scroll to position [85, 0]
